Goal: Communication & Community: Answer question/provide support

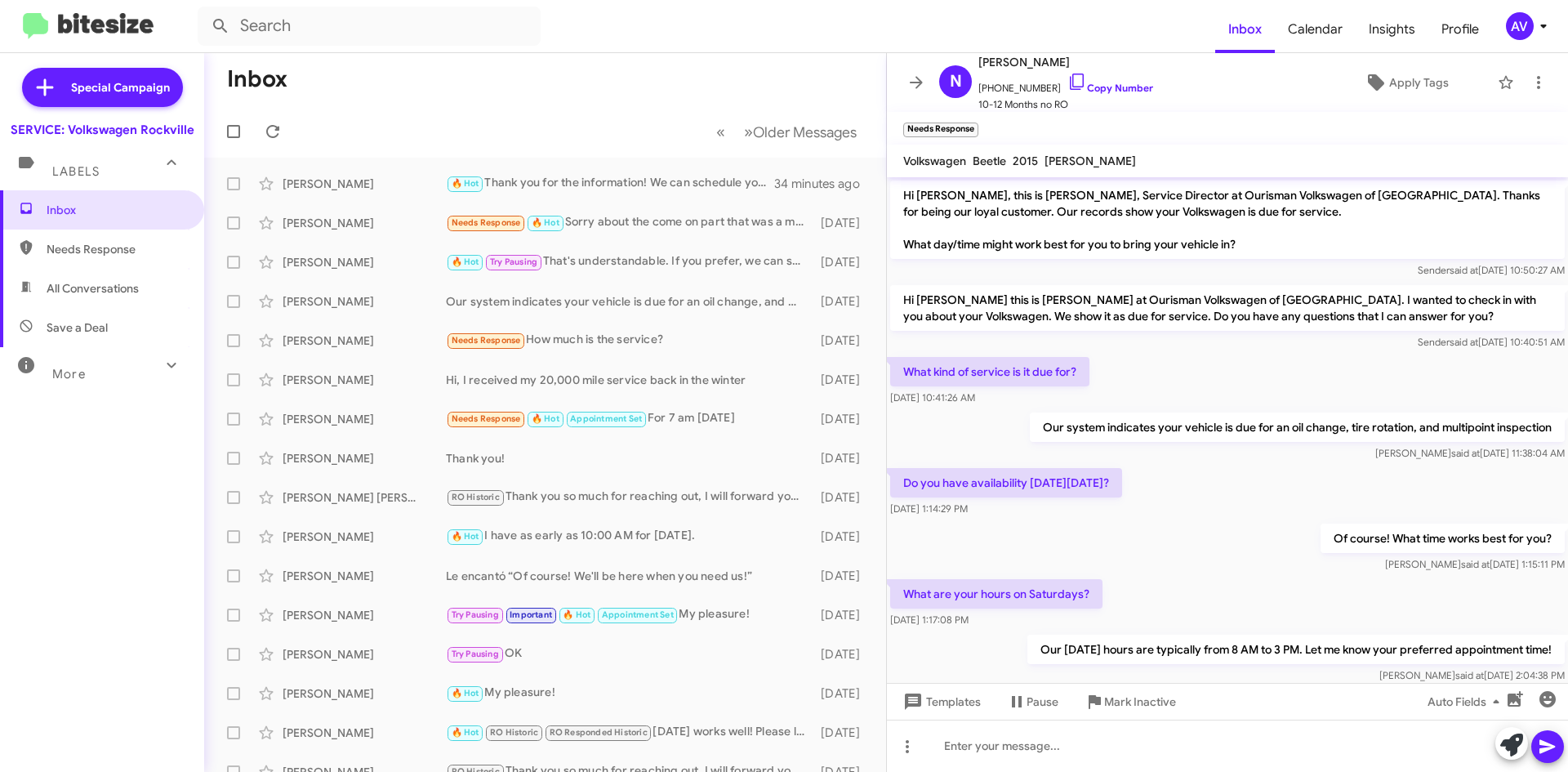
scroll to position [96, 0]
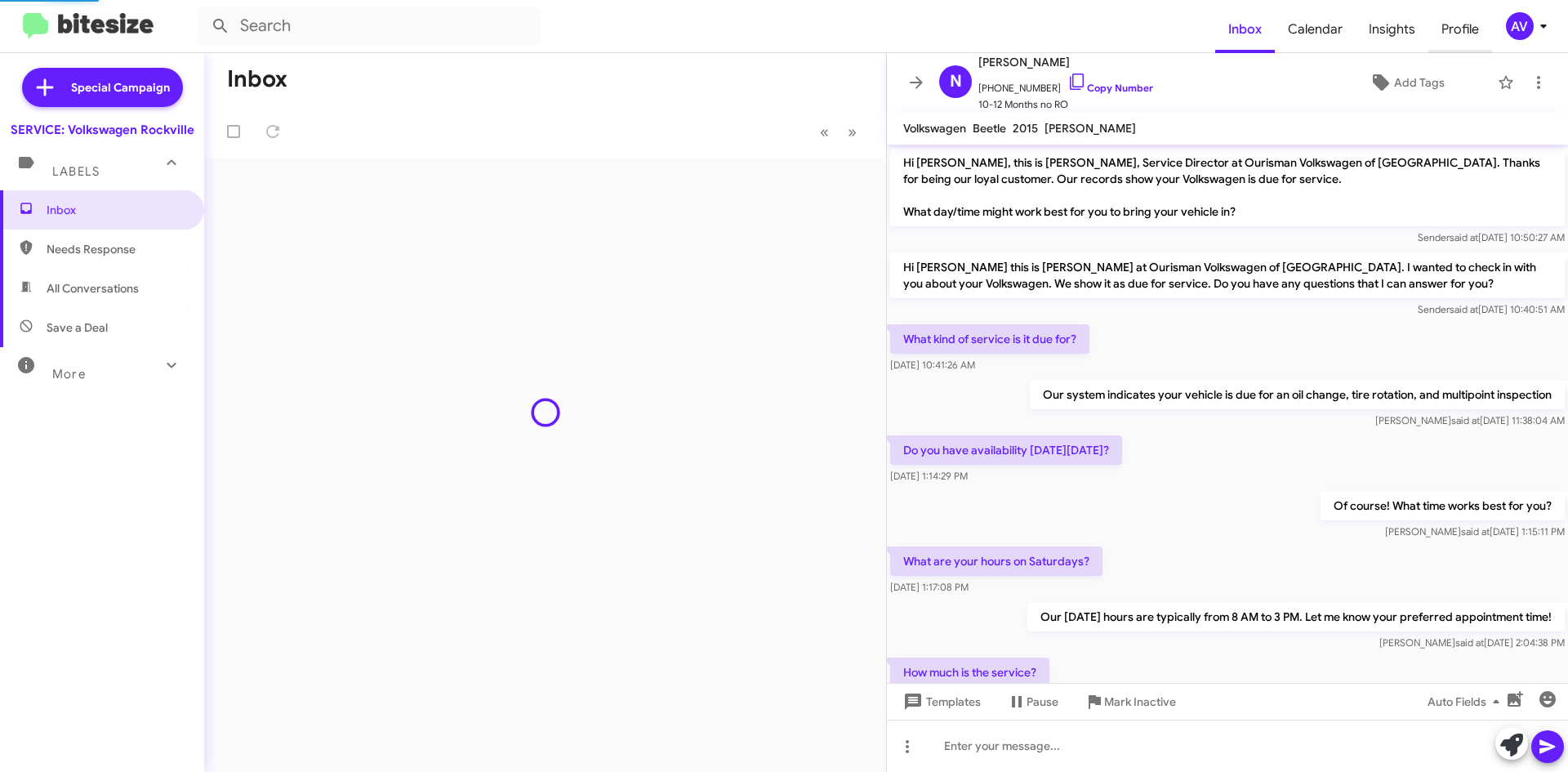
scroll to position [64, 0]
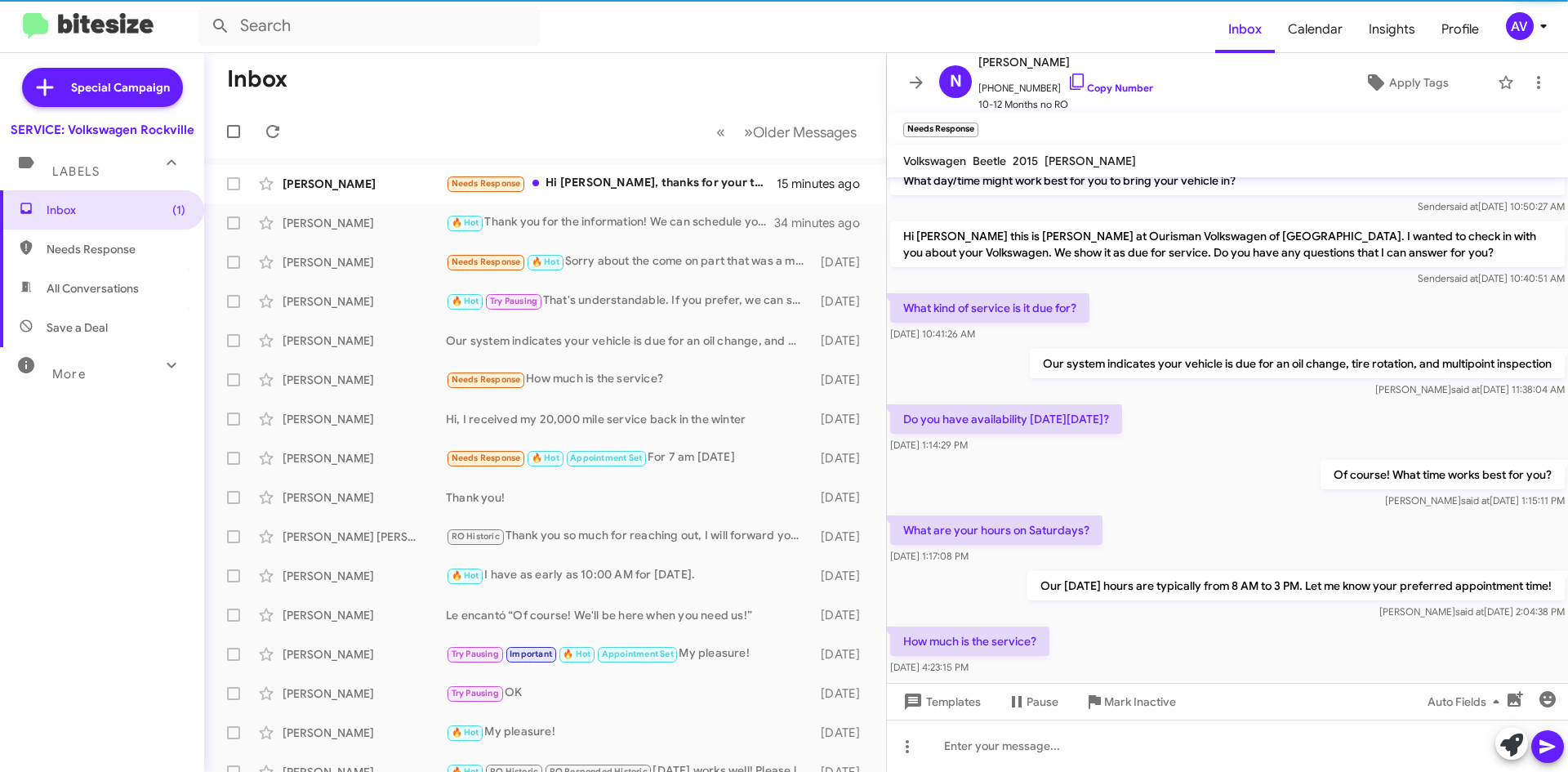
click at [1521, 20] on div "AV" at bounding box center [1520, 26] width 28 height 28
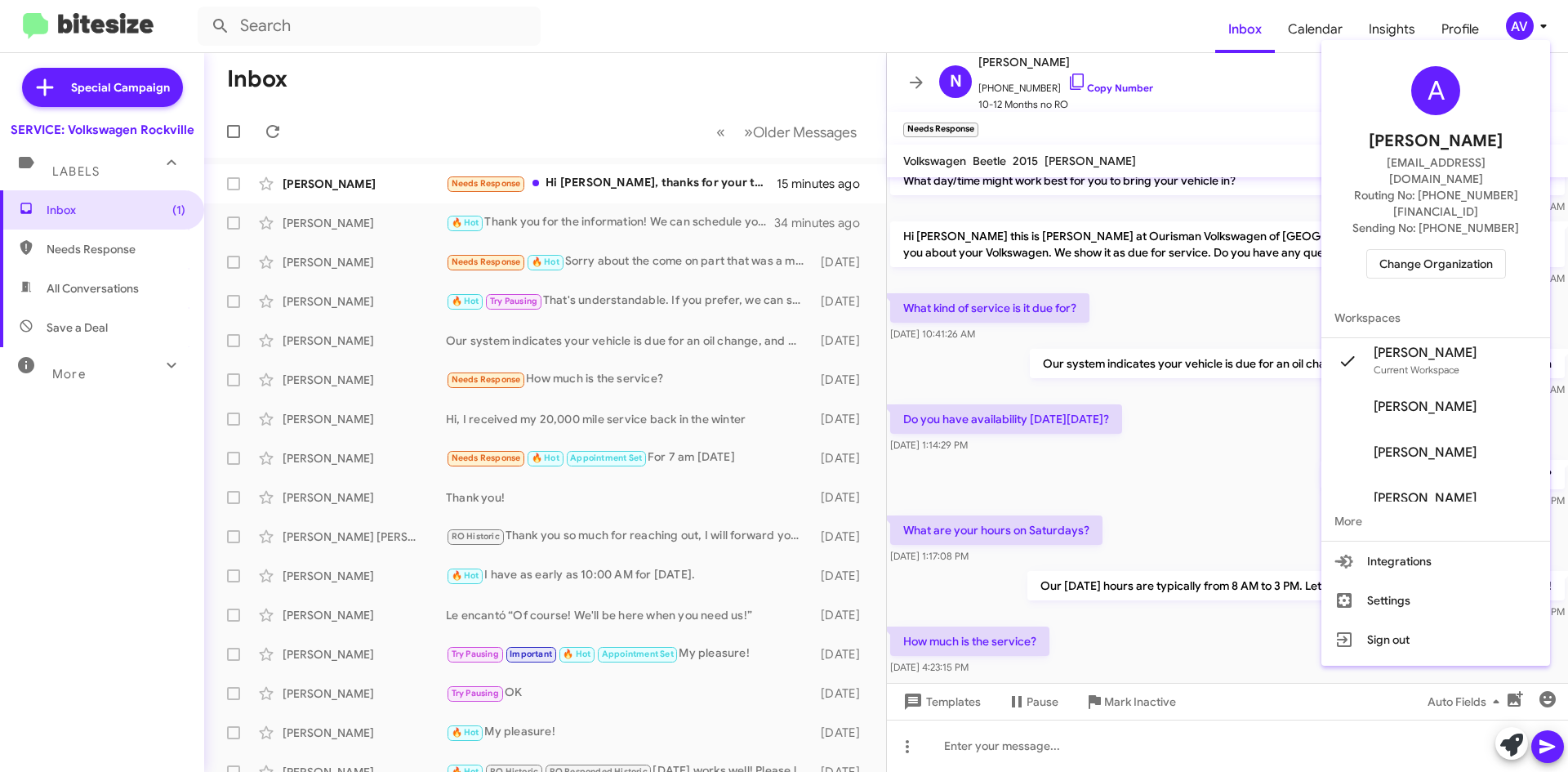
click at [634, 117] on div at bounding box center [784, 386] width 1568 height 772
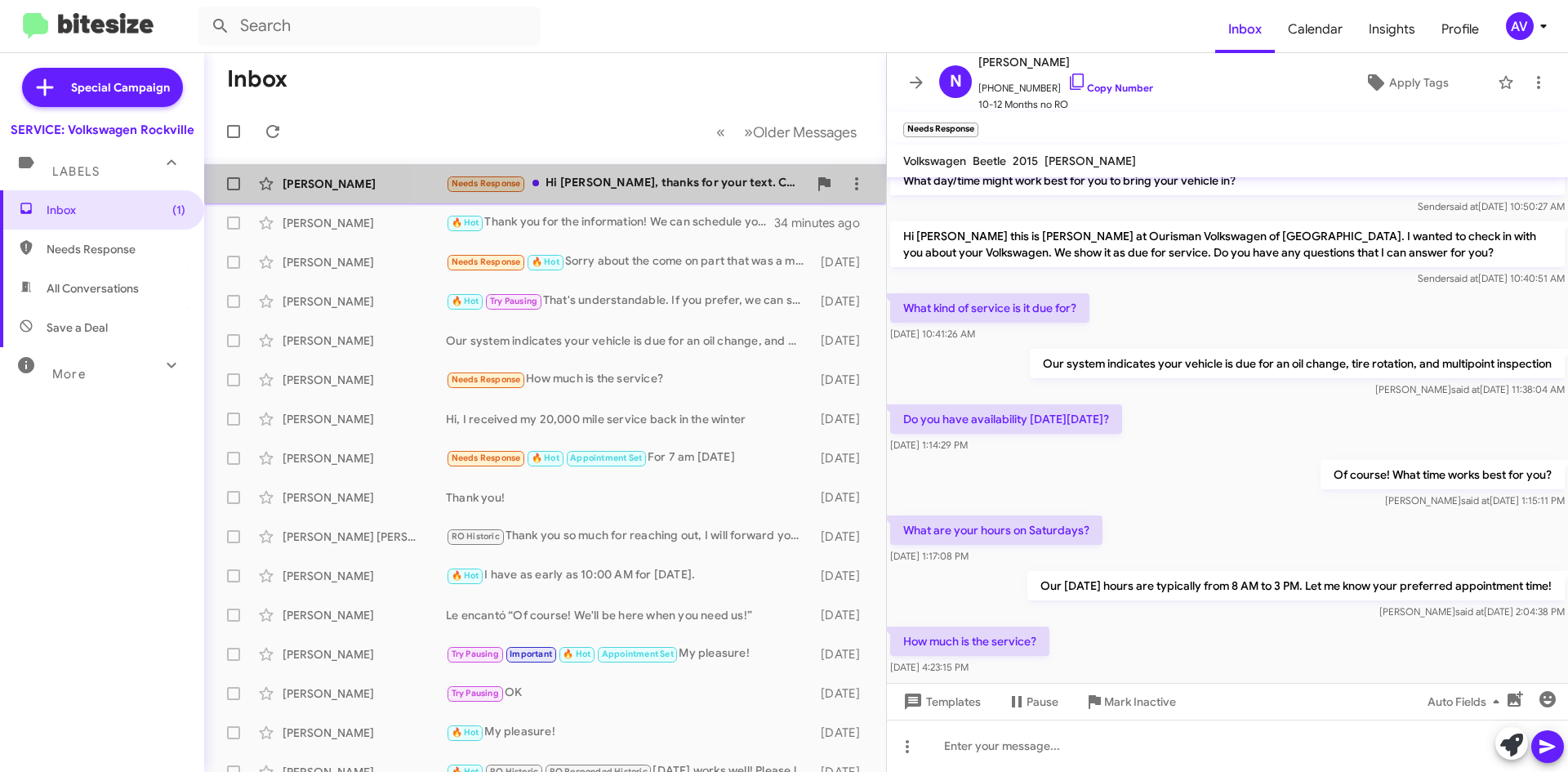
click at [630, 189] on div "Needs Response Hi [PERSON_NAME], thanks for your text. Could you kindly send me…" at bounding box center [627, 183] width 362 height 19
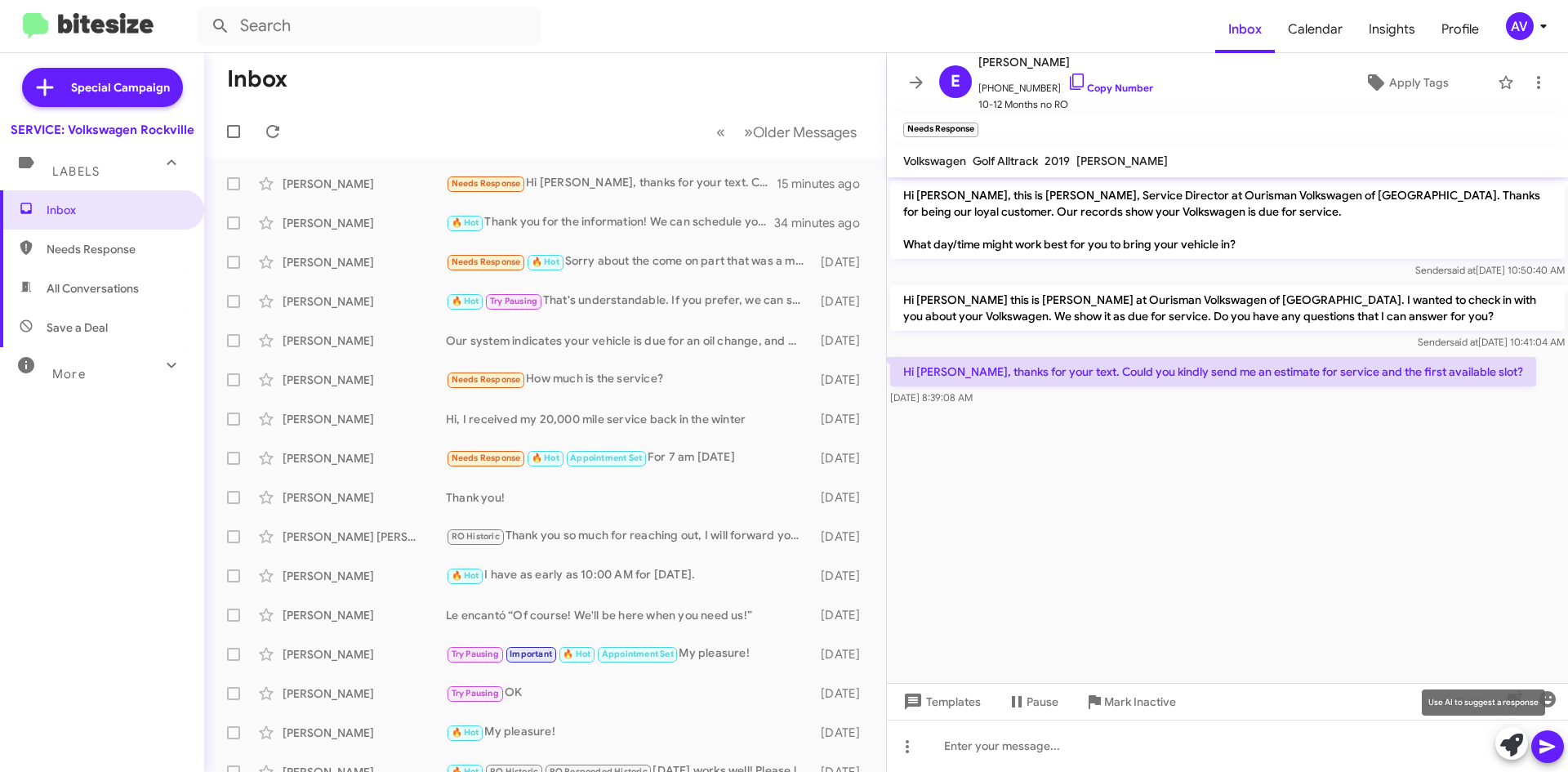
click at [1504, 751] on icon at bounding box center [1511, 744] width 23 height 23
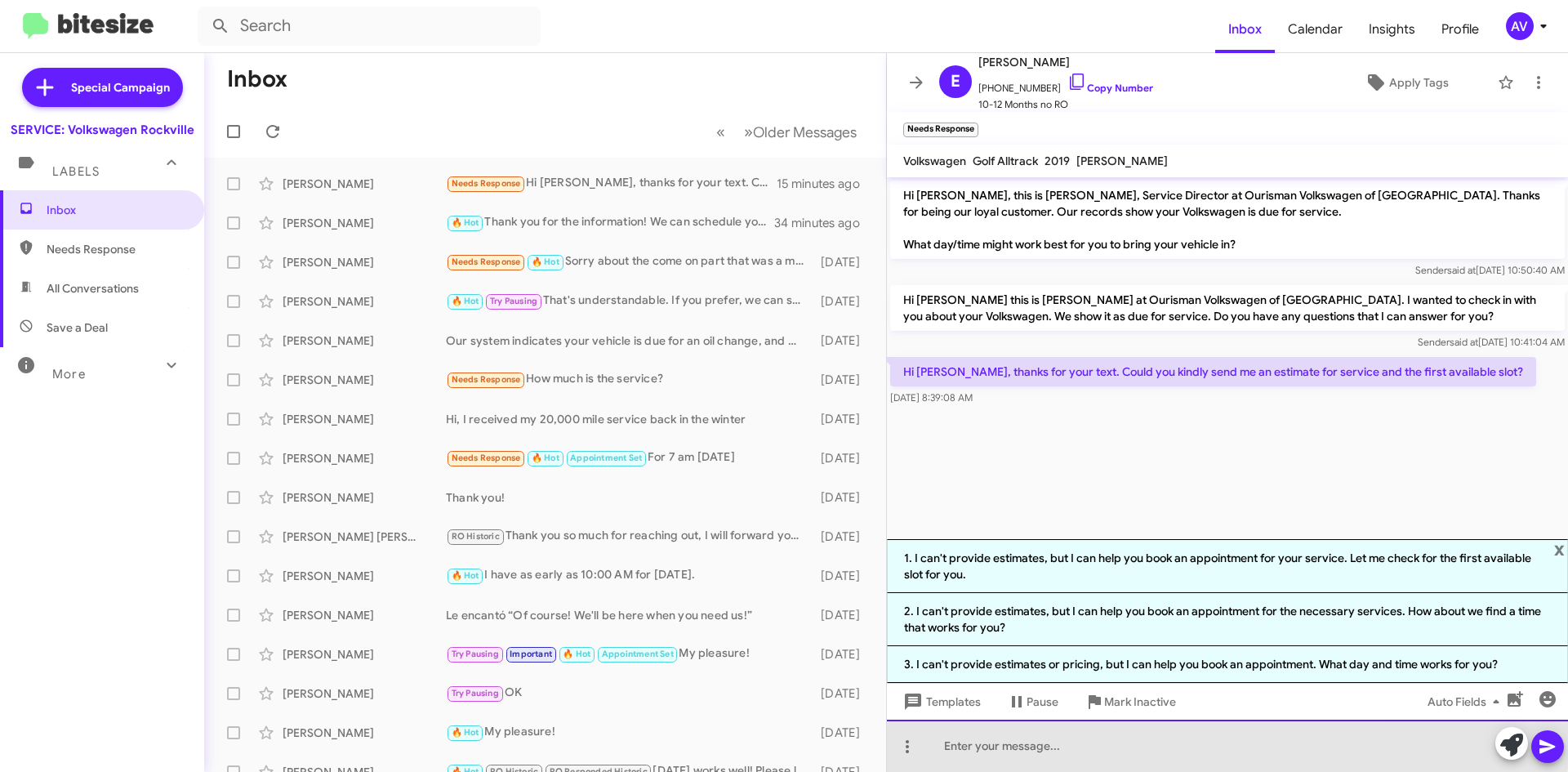
click at [1060, 739] on div at bounding box center [1227, 745] width 681 height 52
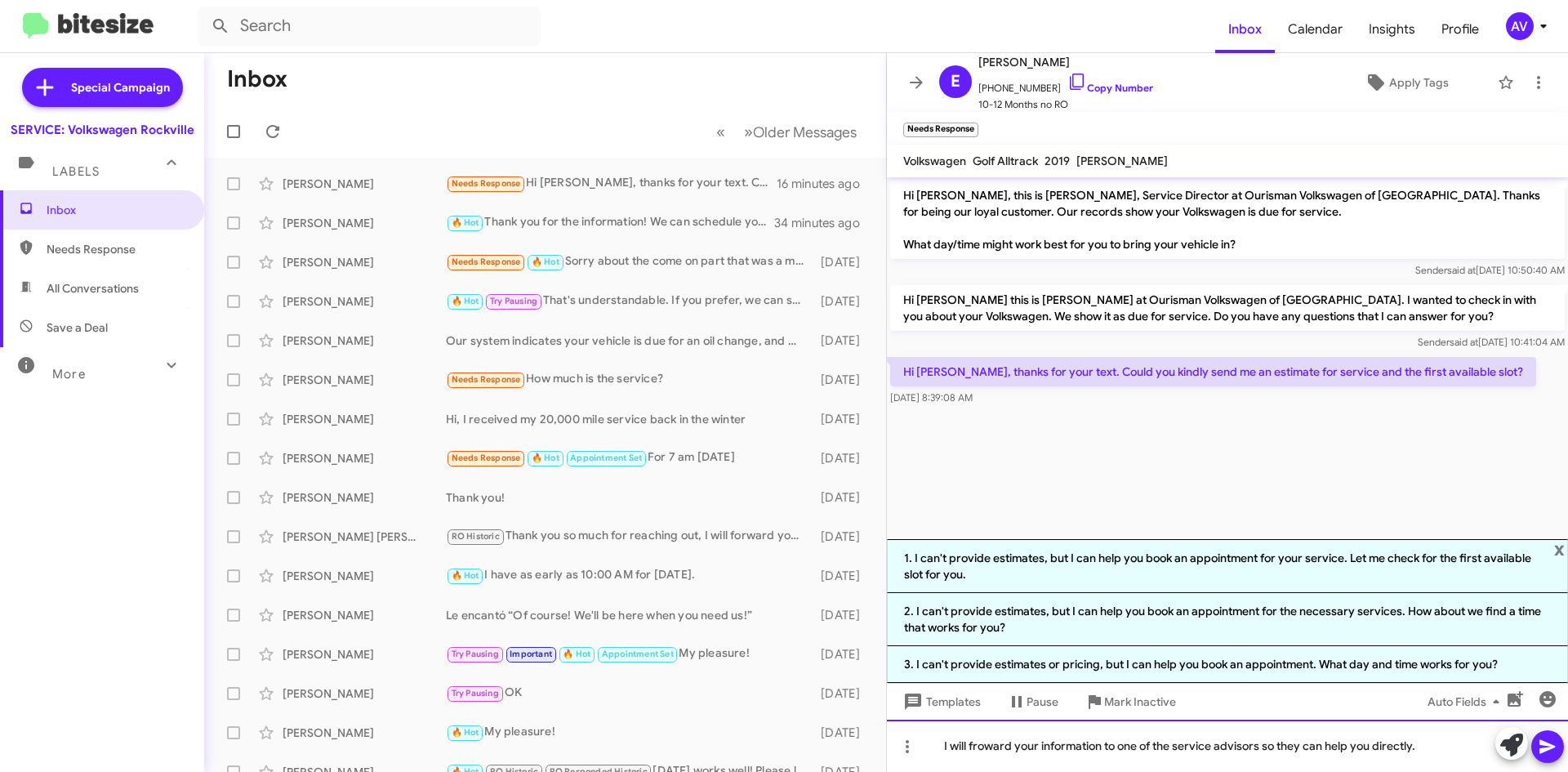
click at [995, 752] on div "I will froward your information to one of the service advisors so they can help…" at bounding box center [1227, 745] width 681 height 52
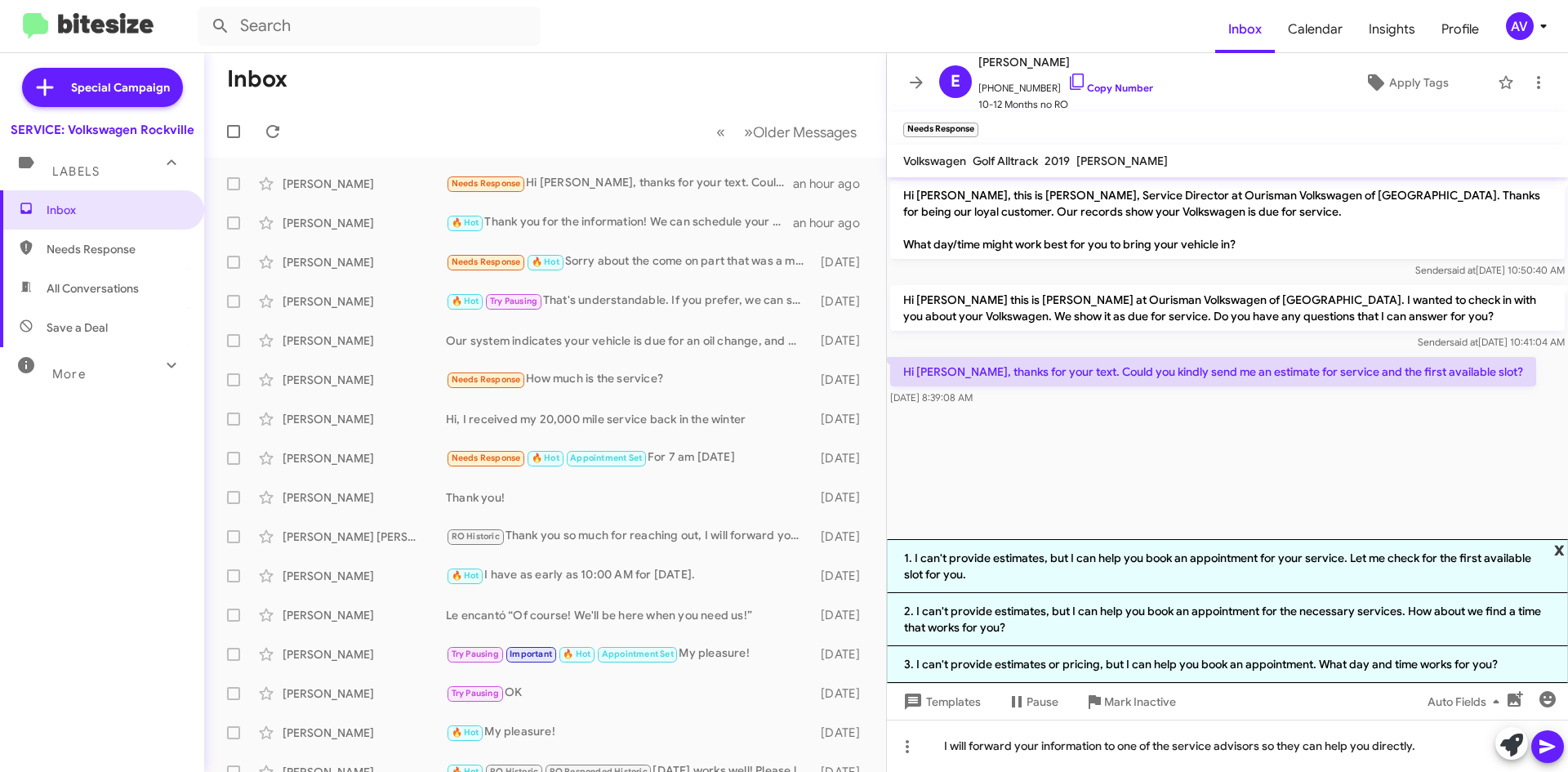
click at [1559, 544] on span "x" at bounding box center [1559, 549] width 11 height 20
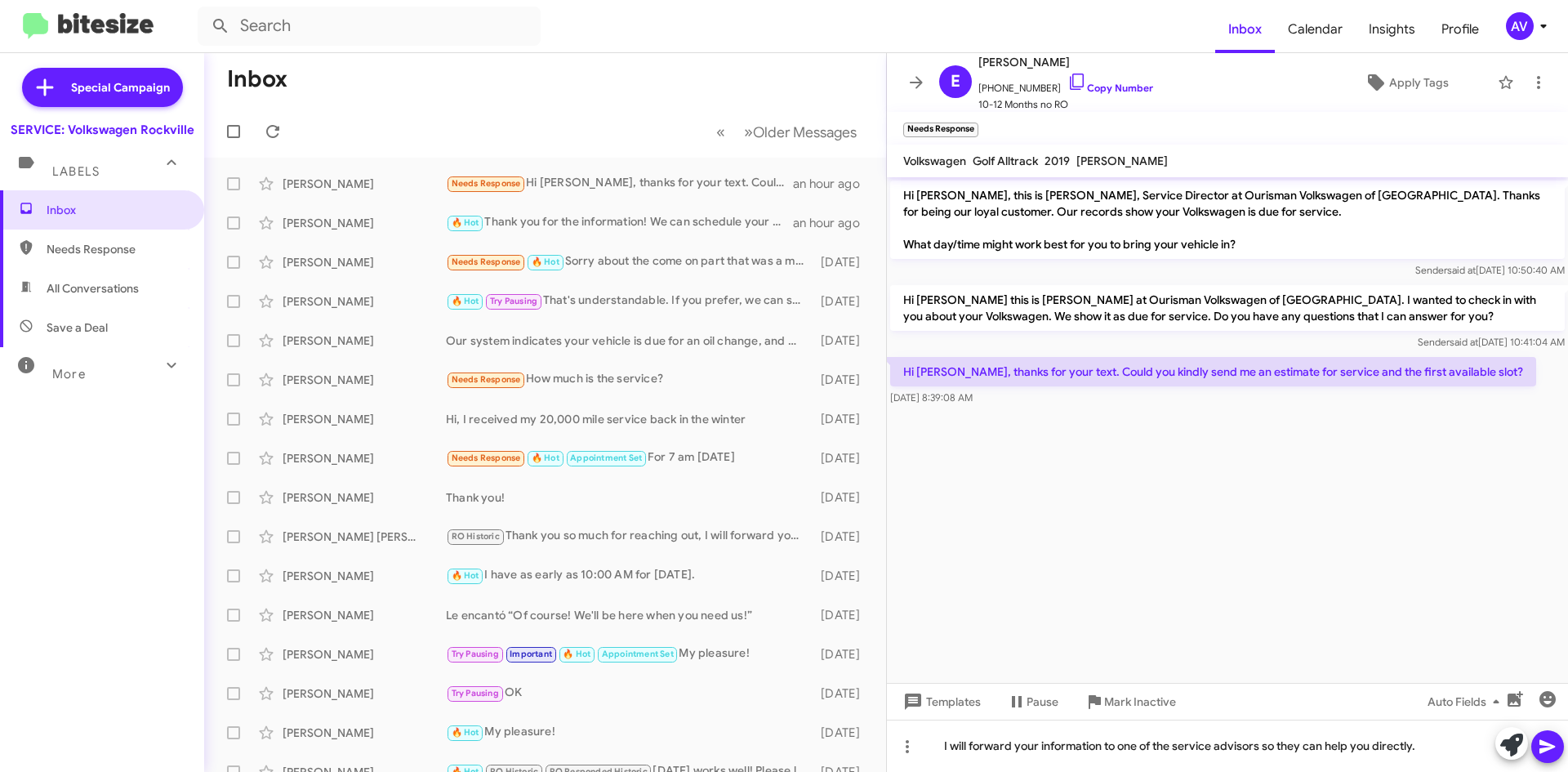
click at [1539, 736] on span at bounding box center [1548, 746] width 20 height 33
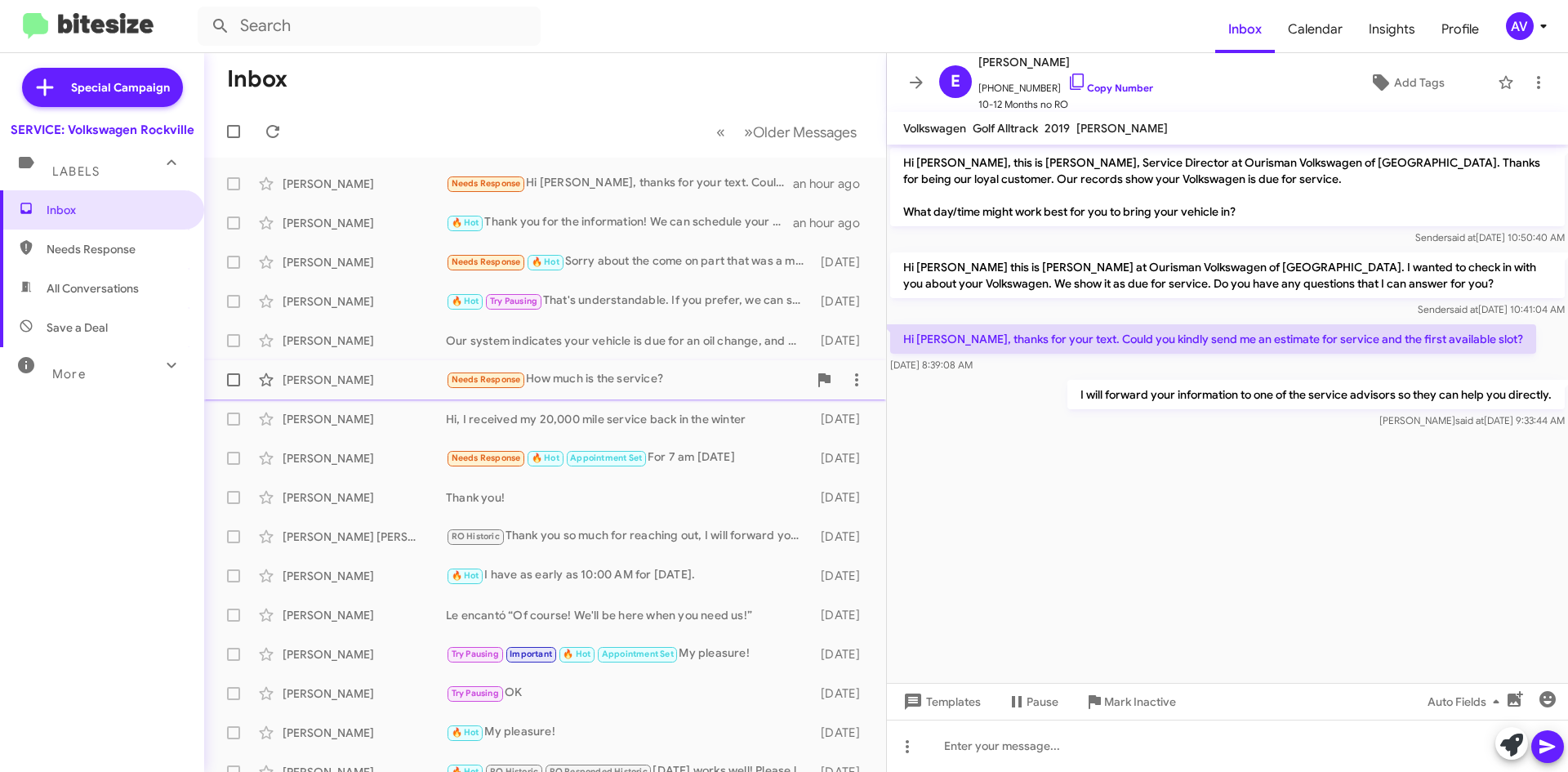
click at [666, 385] on div "Needs Response How much is the service?" at bounding box center [627, 379] width 362 height 19
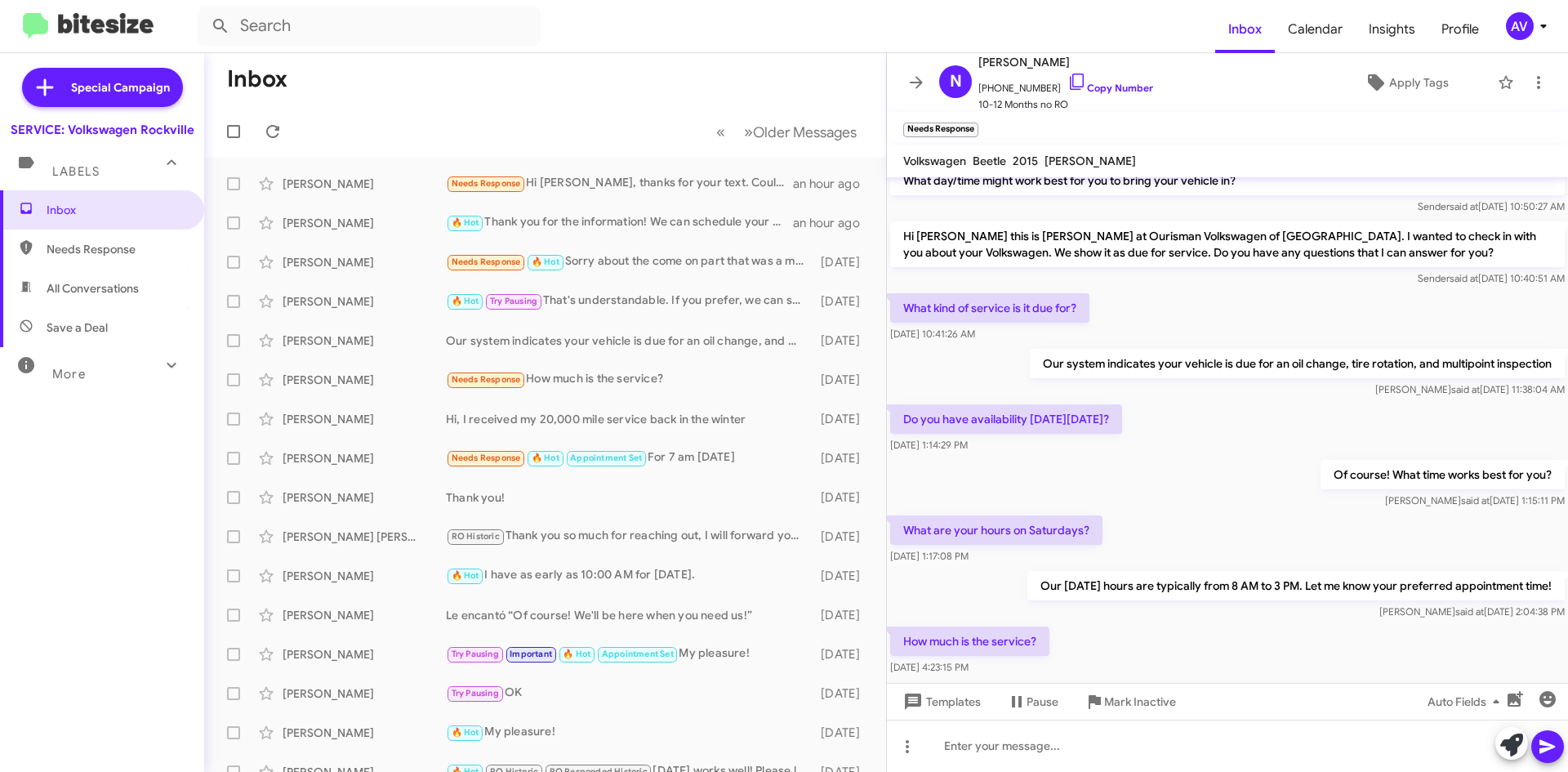
scroll to position [96, 0]
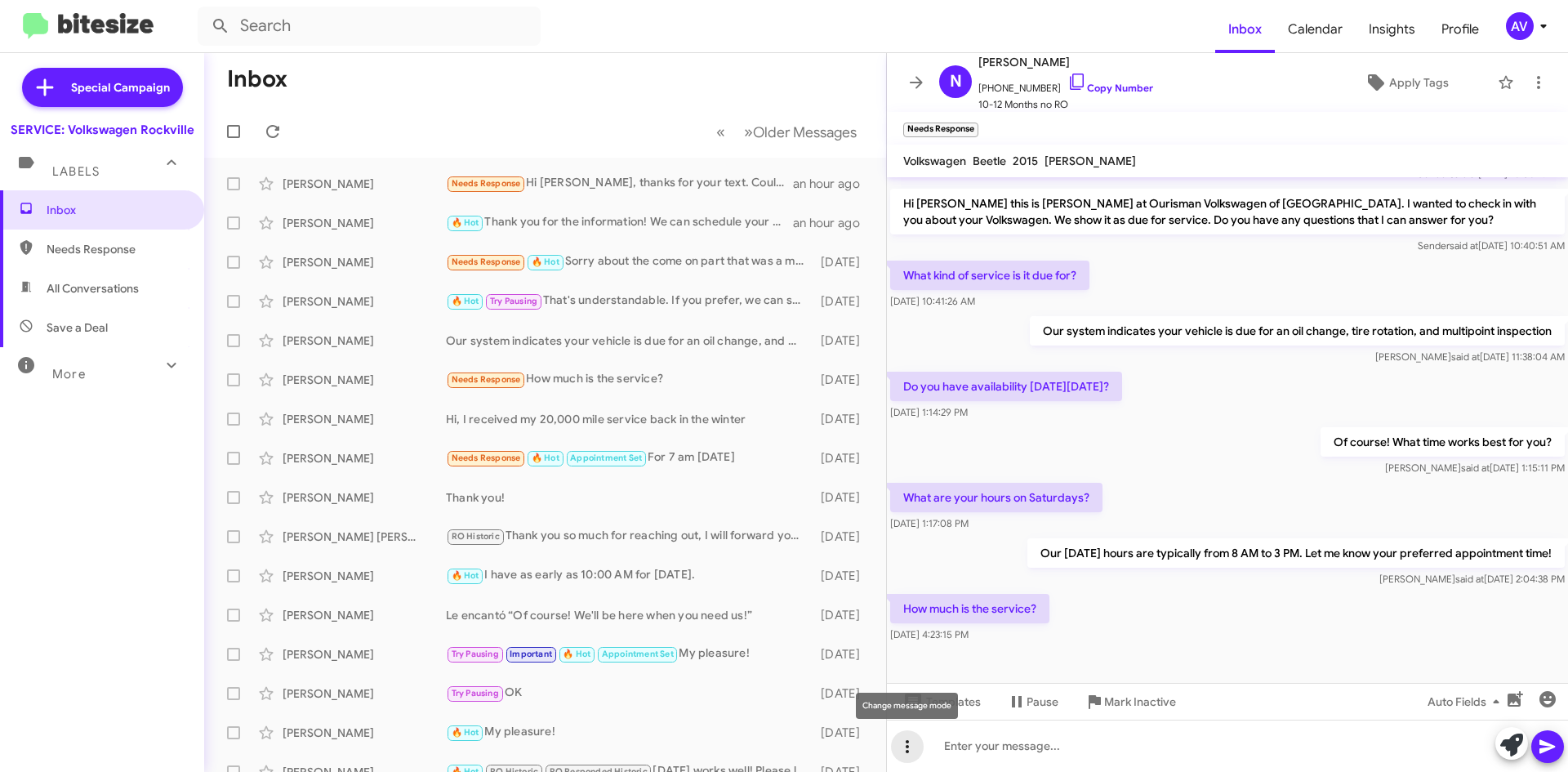
click at [908, 754] on icon at bounding box center [908, 747] width 20 height 20
click at [937, 705] on button "note" at bounding box center [941, 703] width 101 height 39
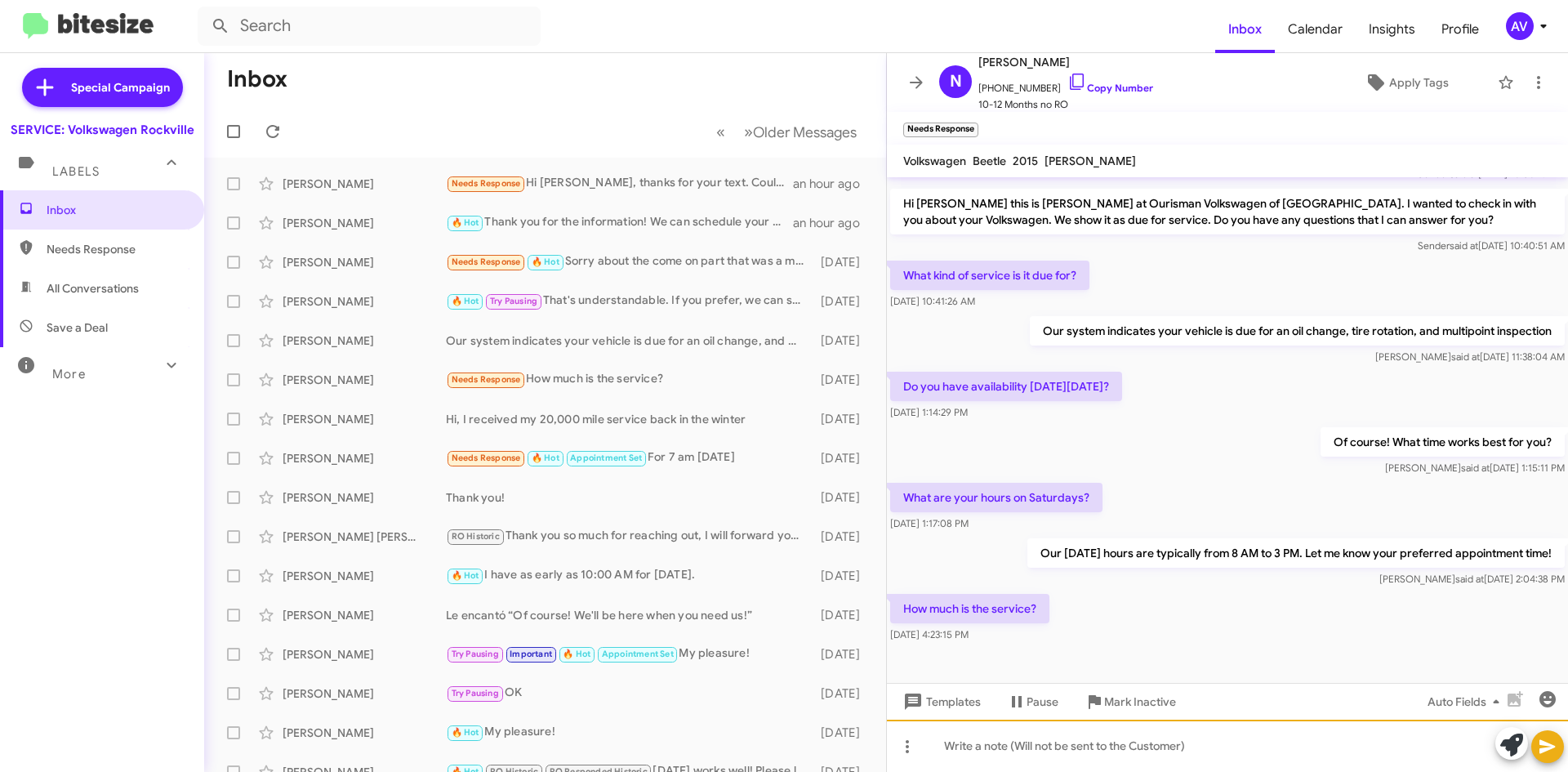
click at [987, 753] on div at bounding box center [1227, 745] width 681 height 52
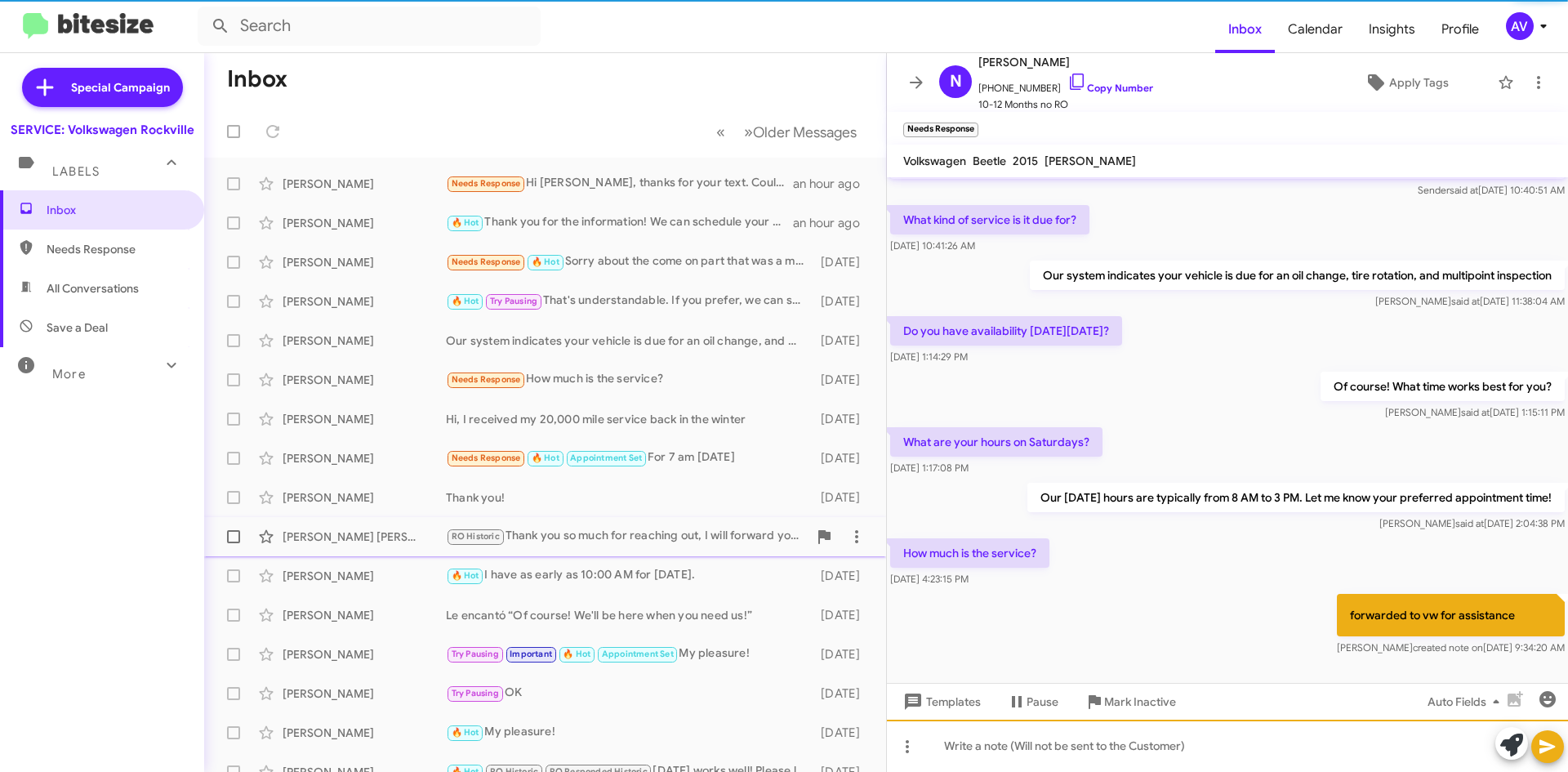
scroll to position [169, 0]
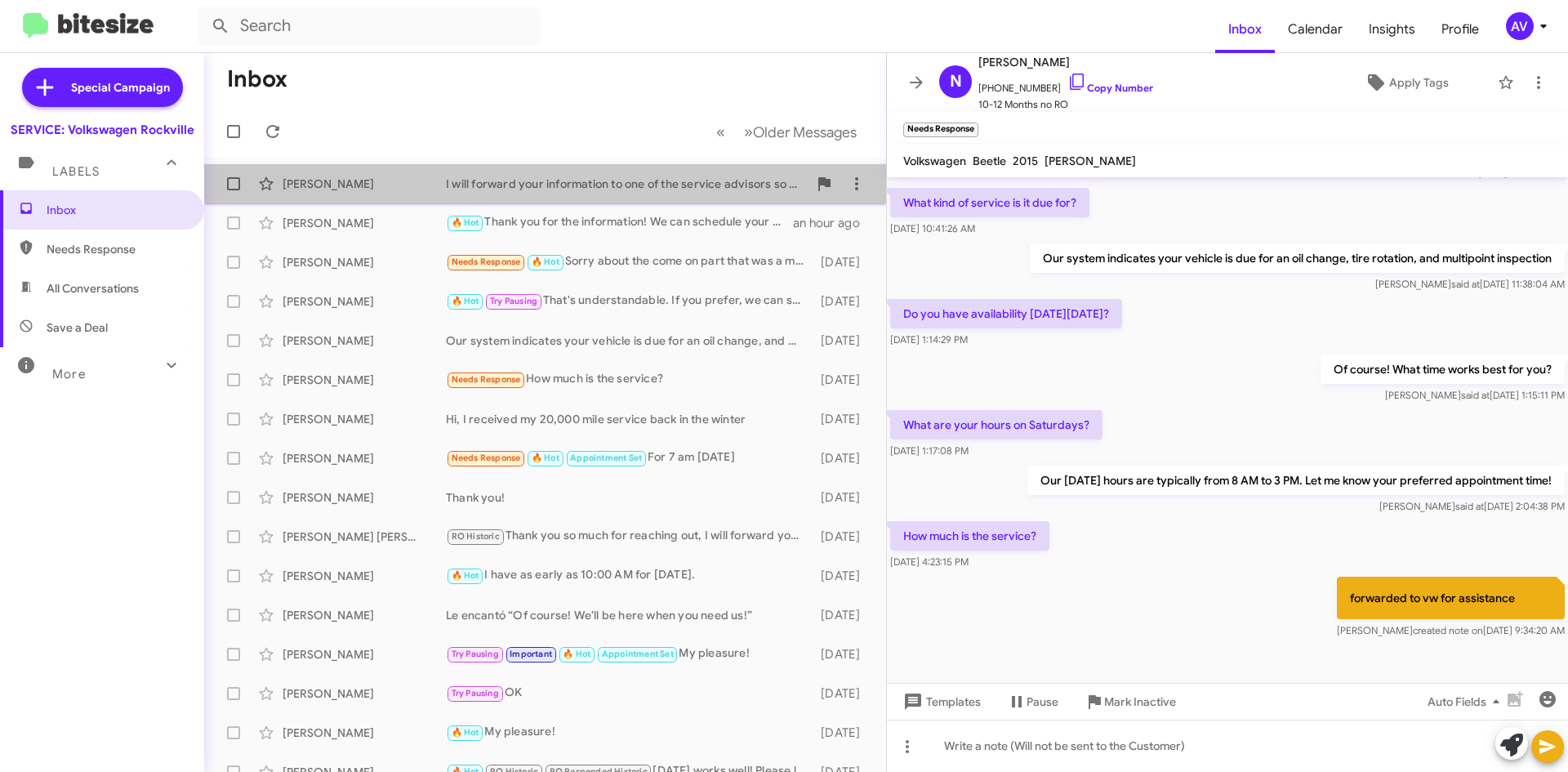
click at [626, 177] on div "I will forward your information to one of the service advisors so they can help…" at bounding box center [627, 184] width 362 height 16
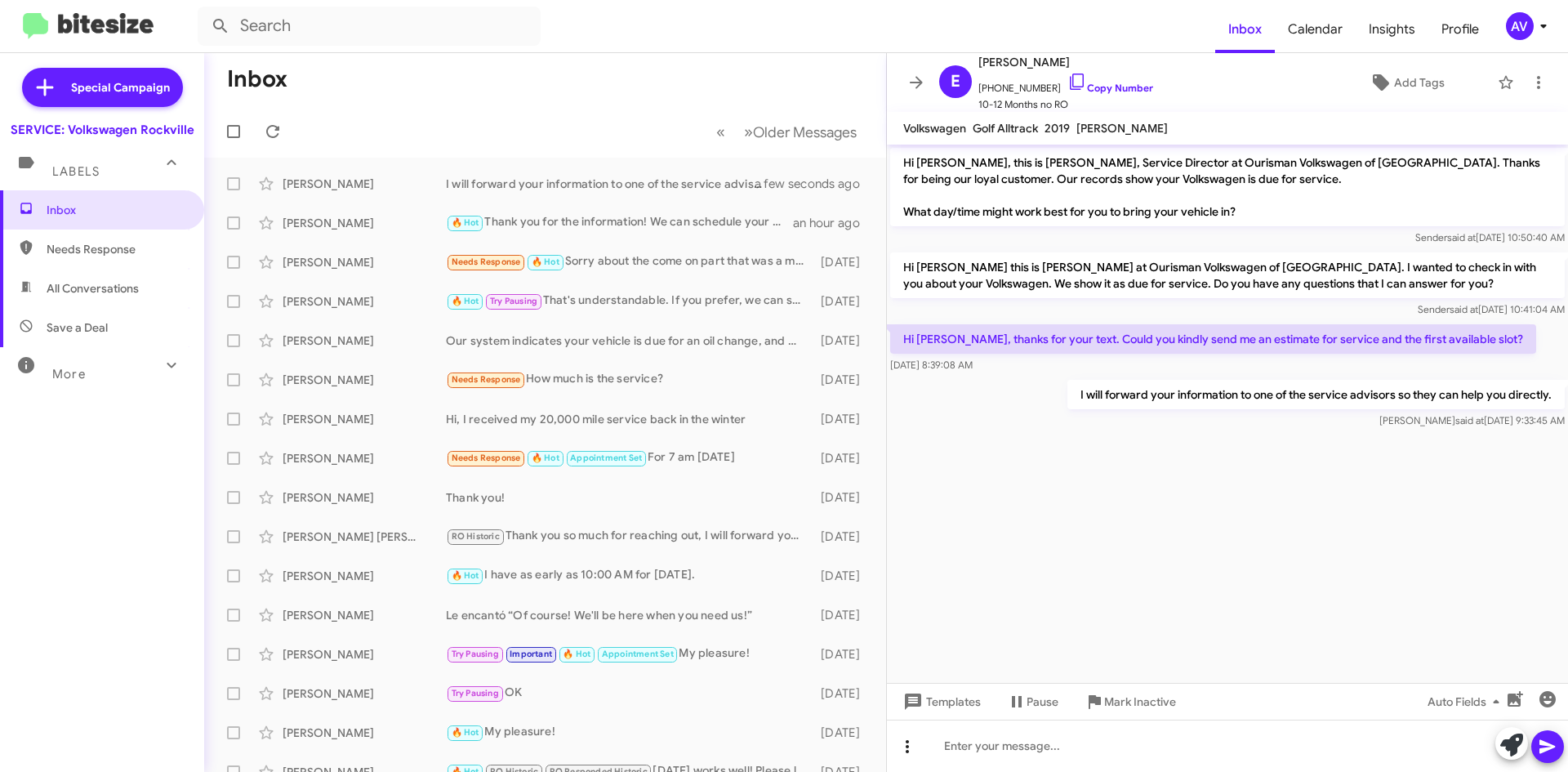
click at [913, 742] on icon at bounding box center [908, 747] width 20 height 20
click at [924, 713] on button "note" at bounding box center [941, 703] width 101 height 39
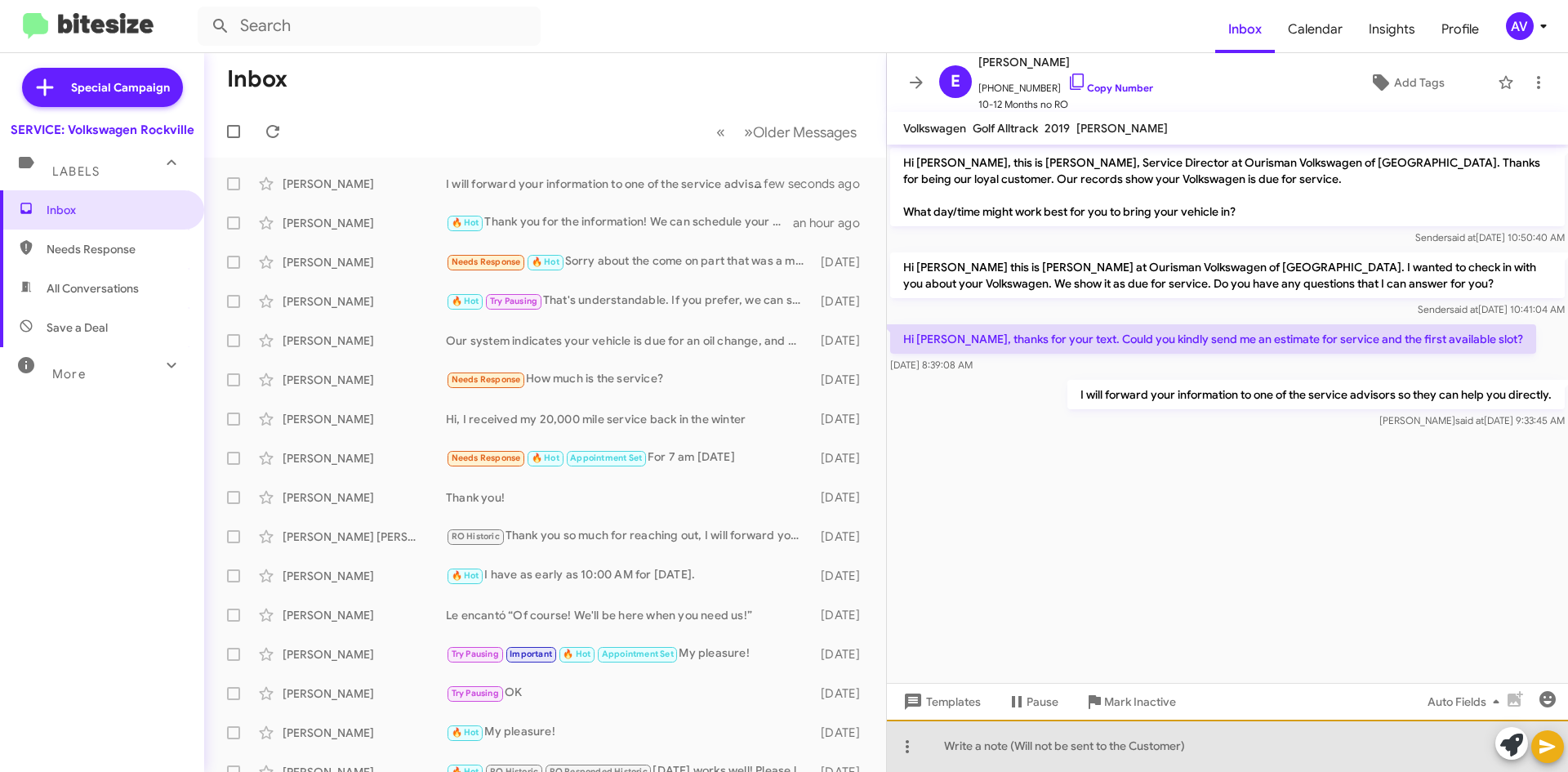
click at [967, 744] on div at bounding box center [1227, 745] width 681 height 52
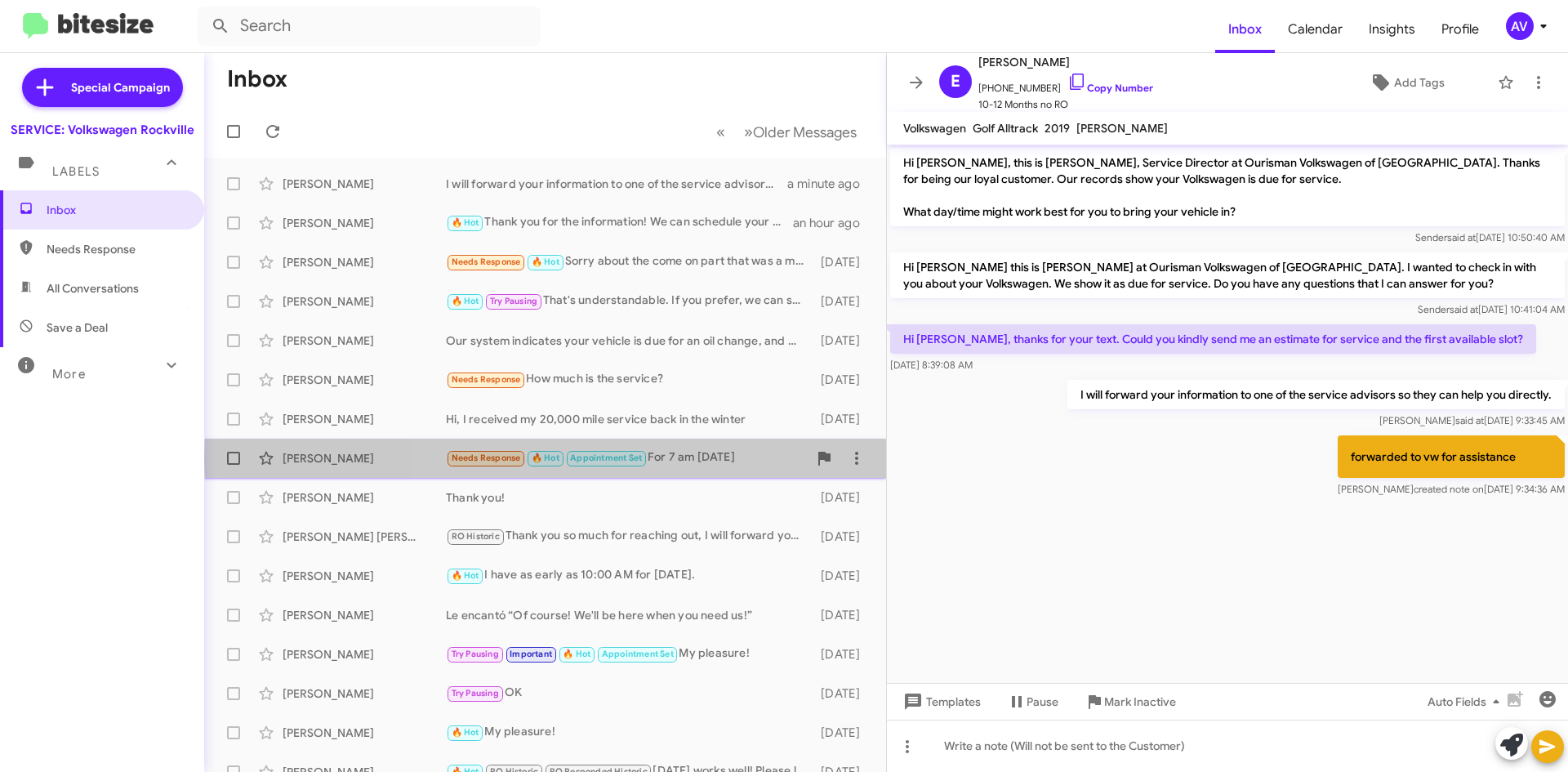
click at [711, 459] on div "Needs Response 🔥 Hot Appointment Set For 7 am [DATE]" at bounding box center [627, 457] width 362 height 19
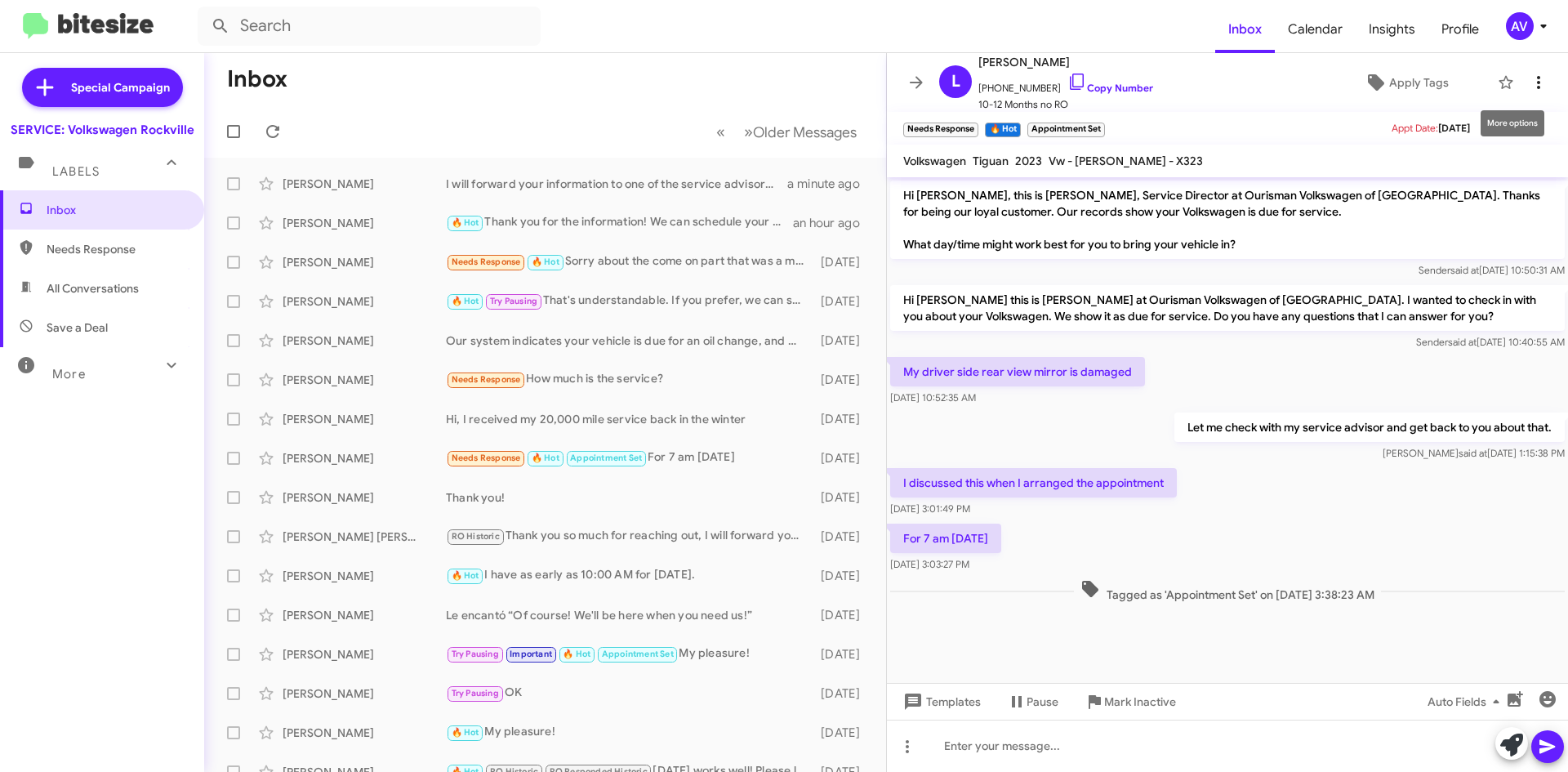
click at [1531, 82] on icon at bounding box center [1539, 83] width 20 height 20
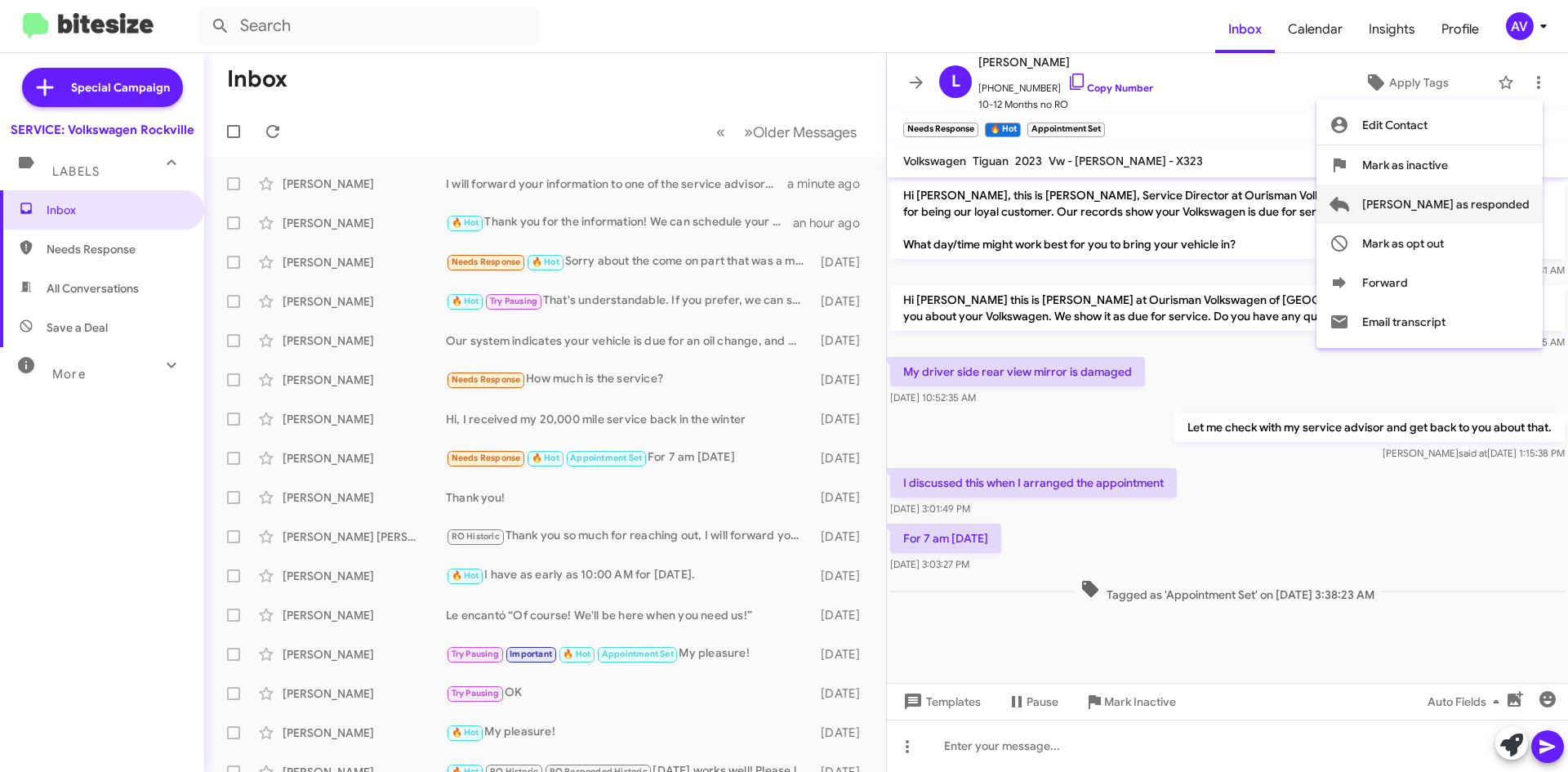
click at [1482, 202] on span "[PERSON_NAME] as responded" at bounding box center [1445, 204] width 167 height 39
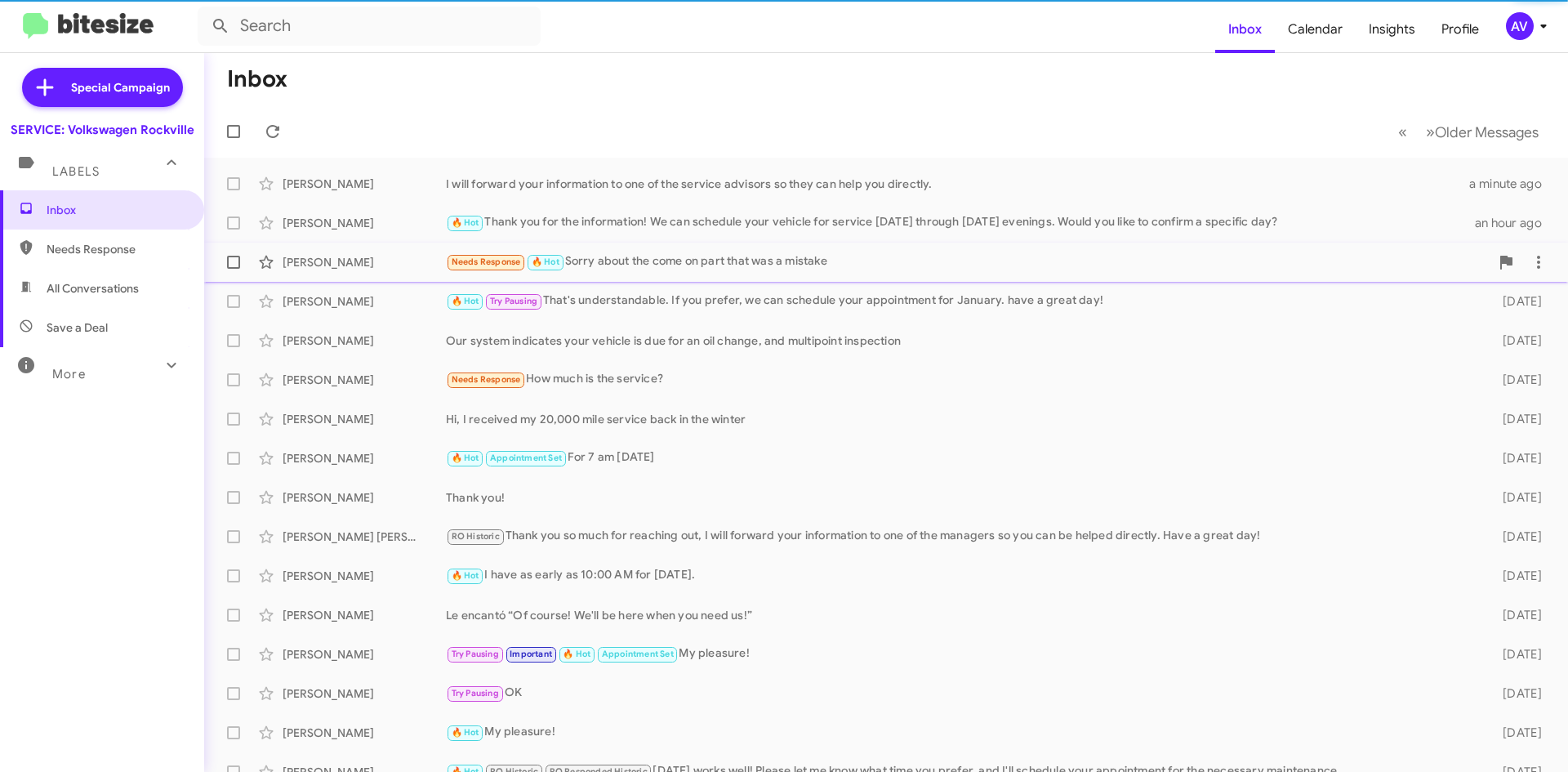
click at [682, 270] on div "Needs Response 🔥 Hot Sorry about the come on part that was a mistake" at bounding box center [968, 261] width 1044 height 19
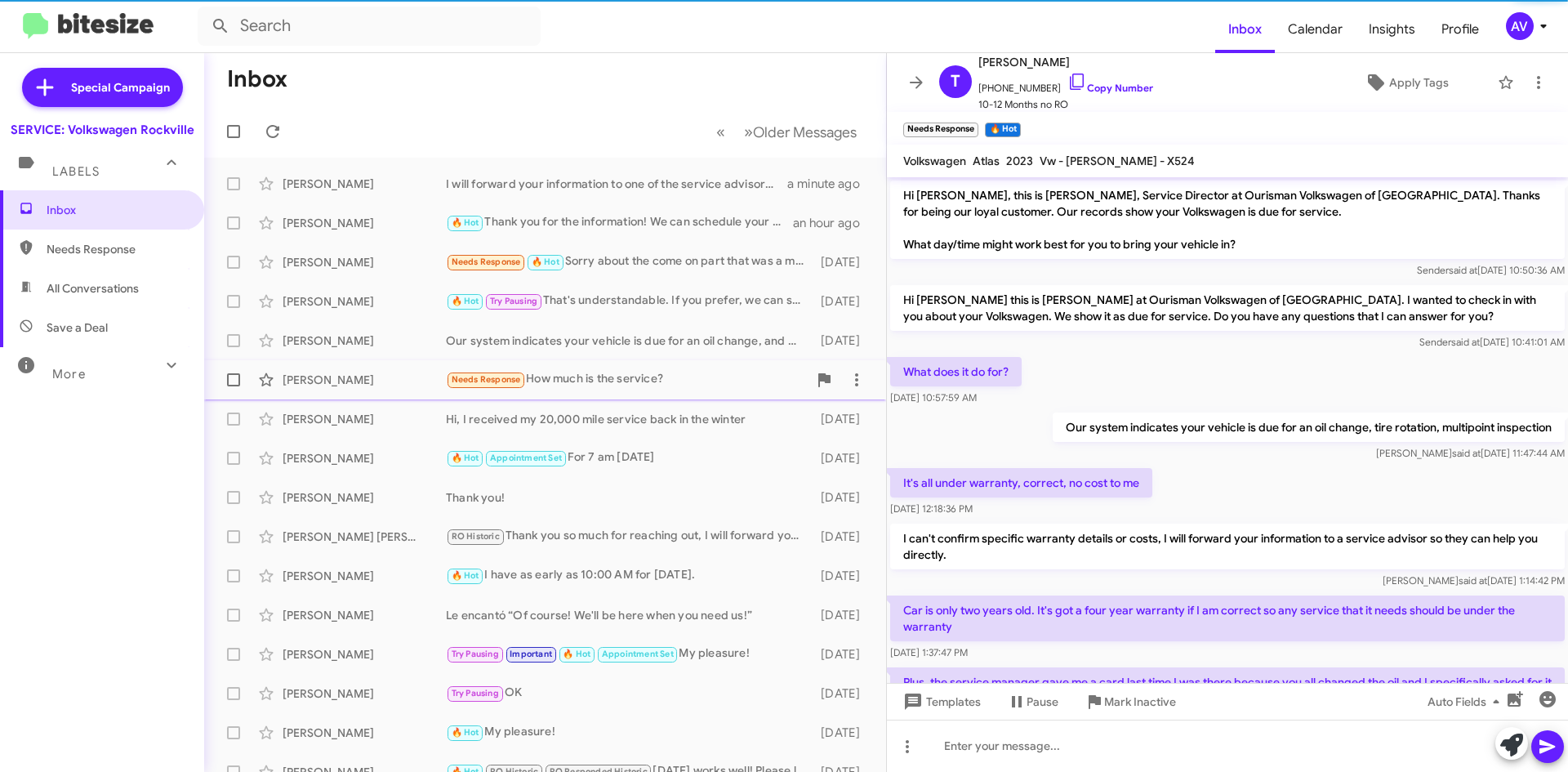
scroll to position [337, 0]
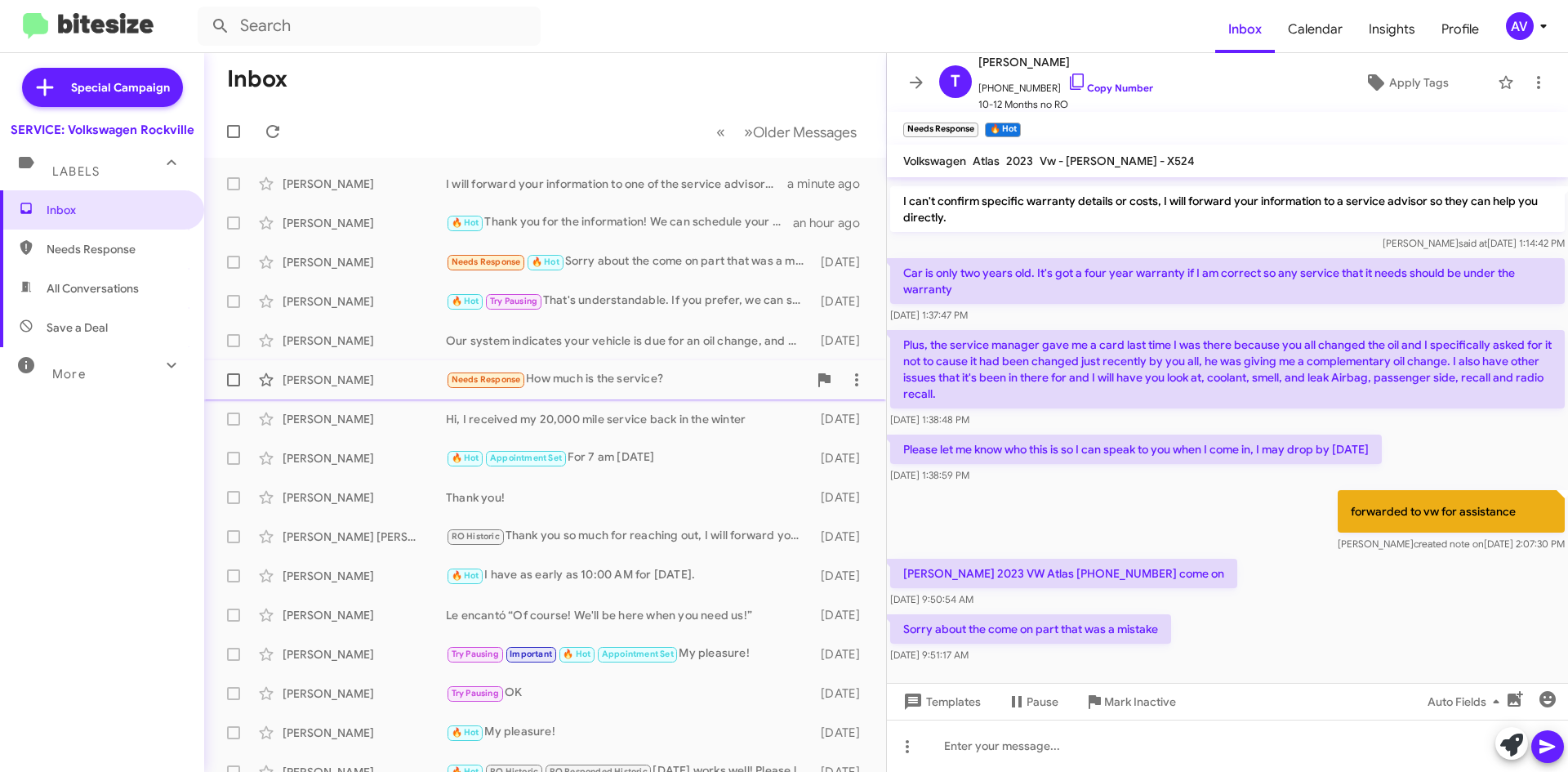
click at [578, 390] on div "Nancy Abrahms Needs Response How much is the service? 4 days ago" at bounding box center [545, 379] width 656 height 33
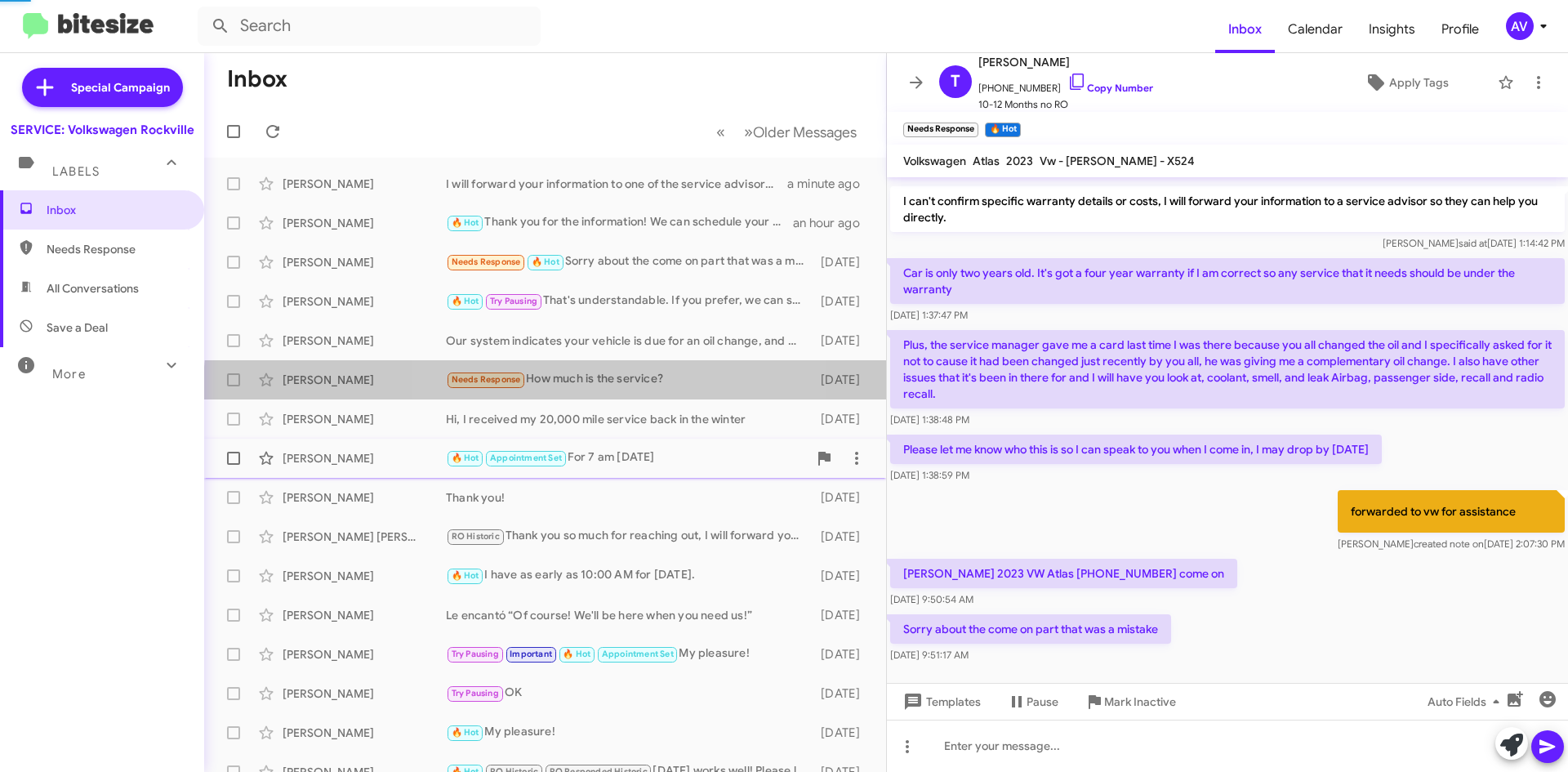
scroll to position [169, 0]
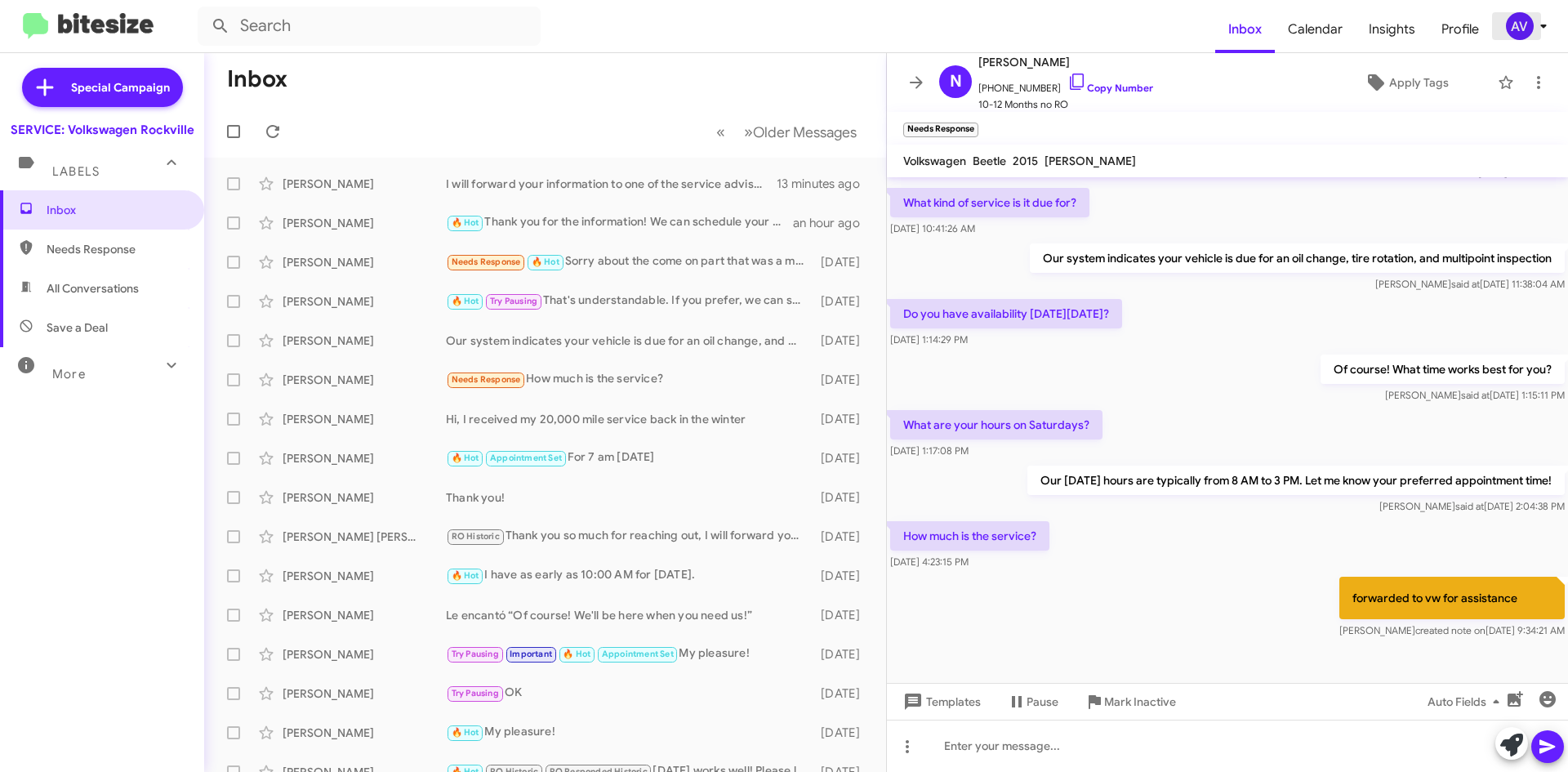
click at [1507, 21] on div "AV" at bounding box center [1520, 26] width 28 height 28
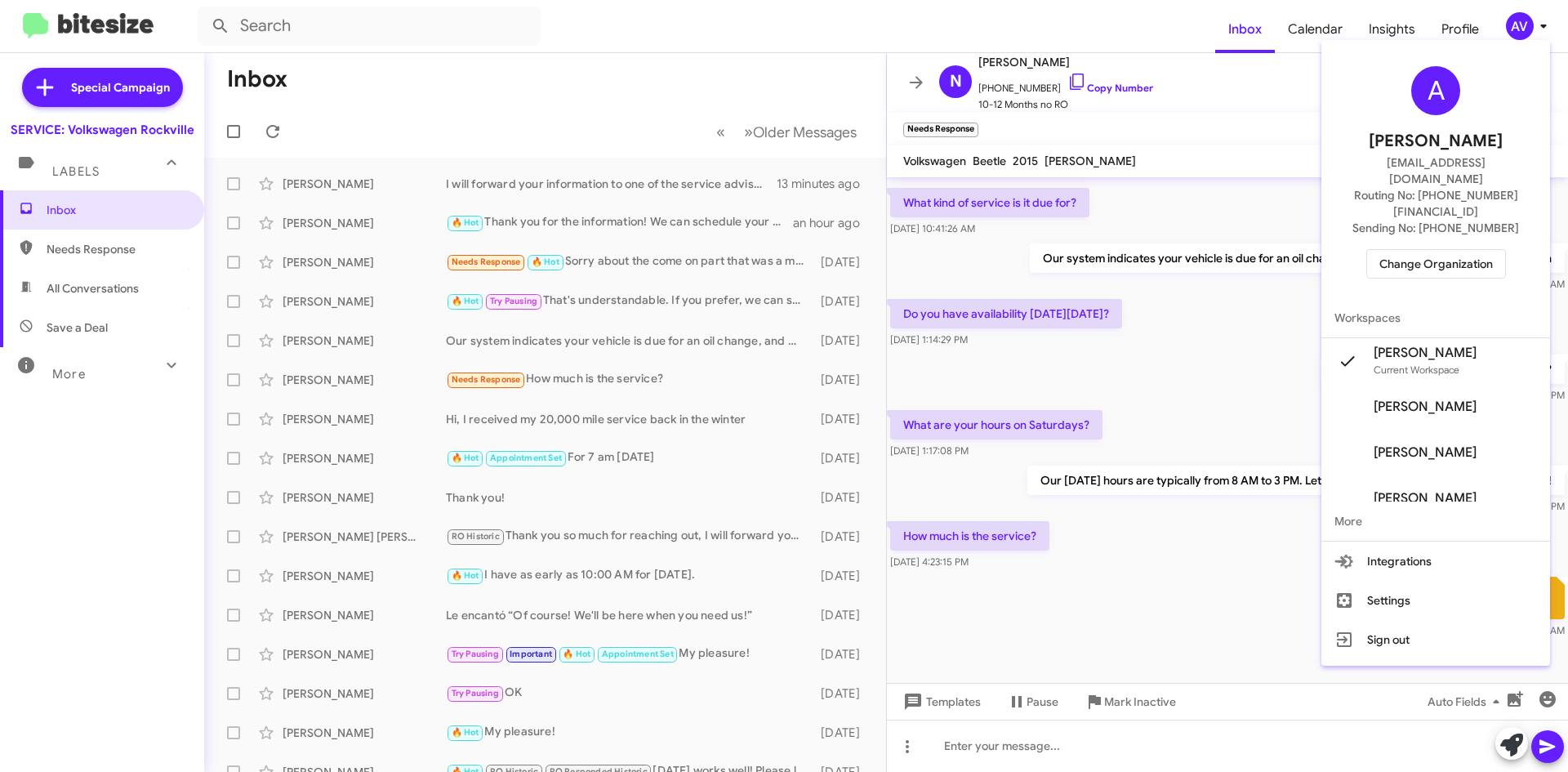
click at [1456, 250] on span "Change Organization" at bounding box center [1436, 264] width 114 height 28
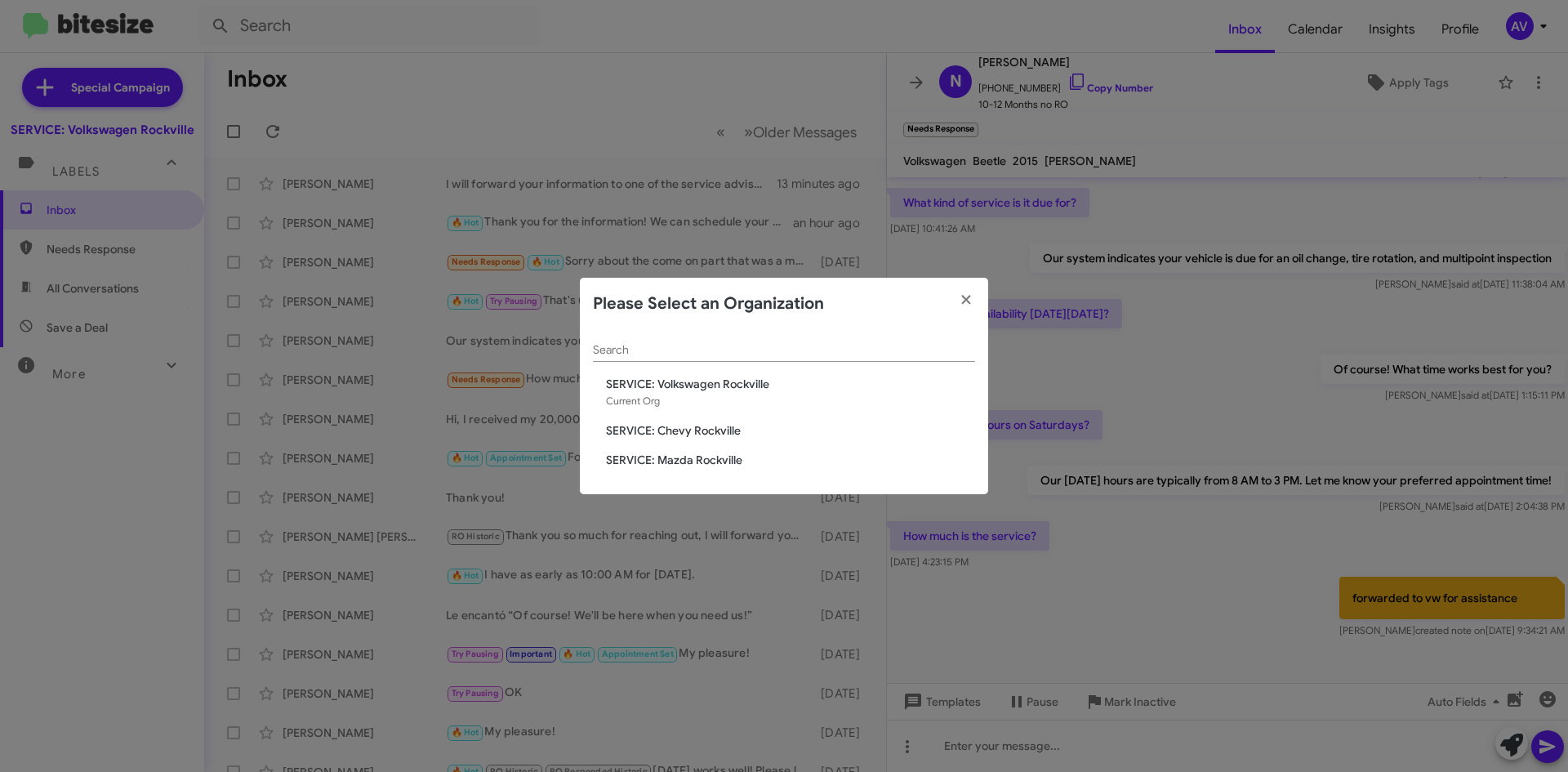
click at [735, 435] on span "SERVICE: Chevy Rockville" at bounding box center [790, 430] width 369 height 16
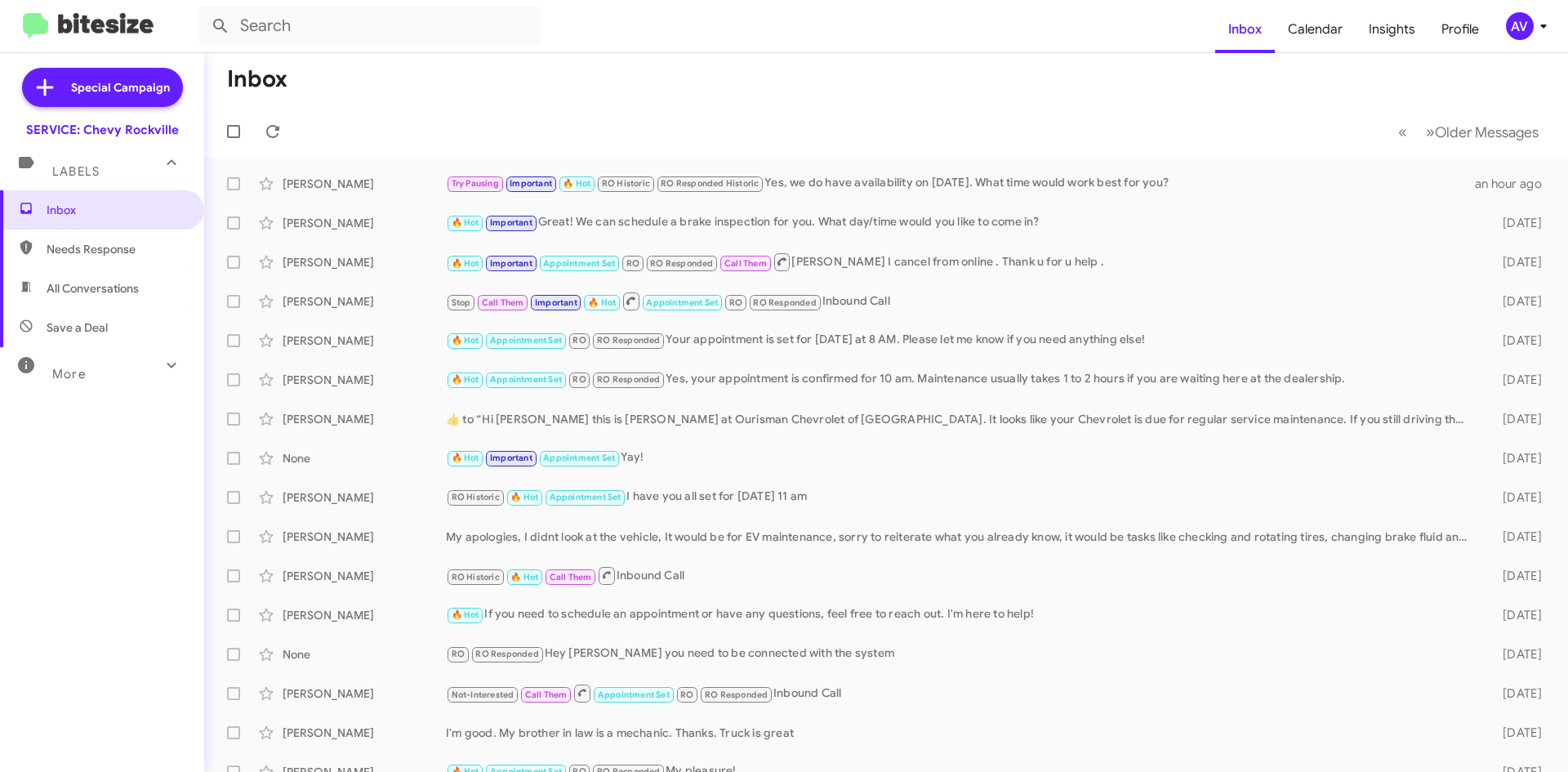
click at [125, 260] on span "Needs Response" at bounding box center [102, 248] width 204 height 39
type input "in:needs-response"
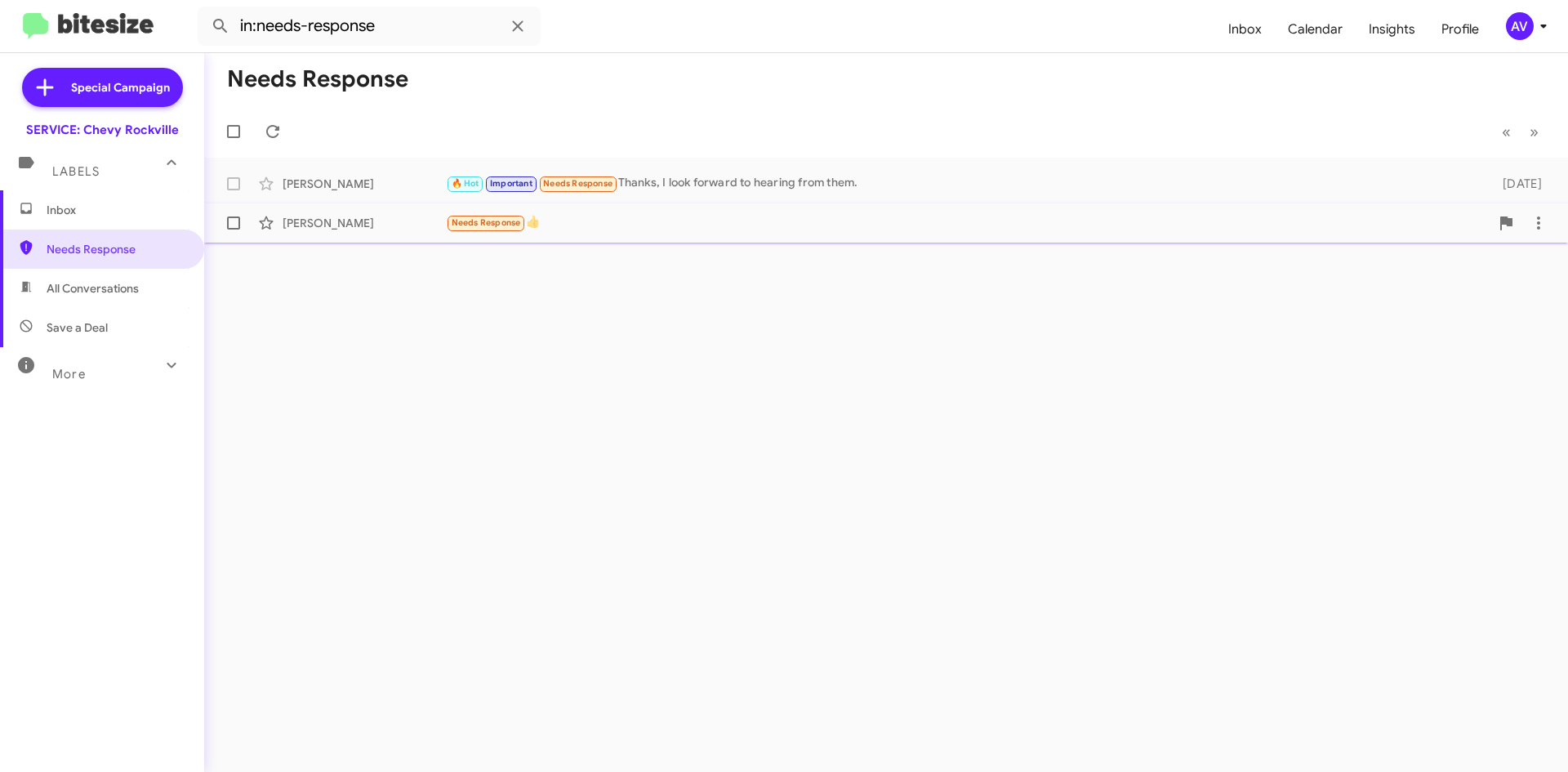
click at [750, 224] on div "Needs Response 👍" at bounding box center [968, 222] width 1044 height 19
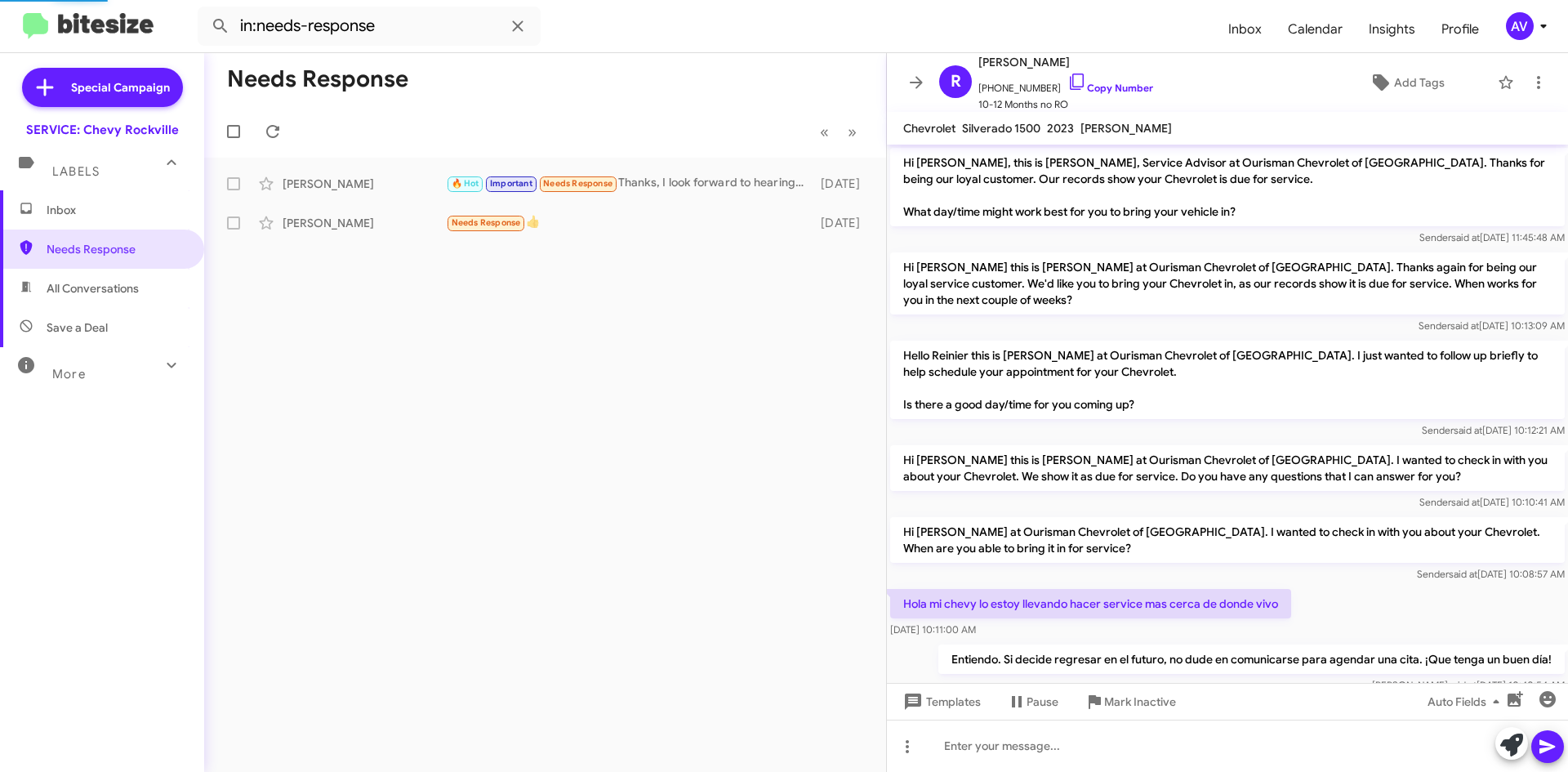
scroll to position [86, 0]
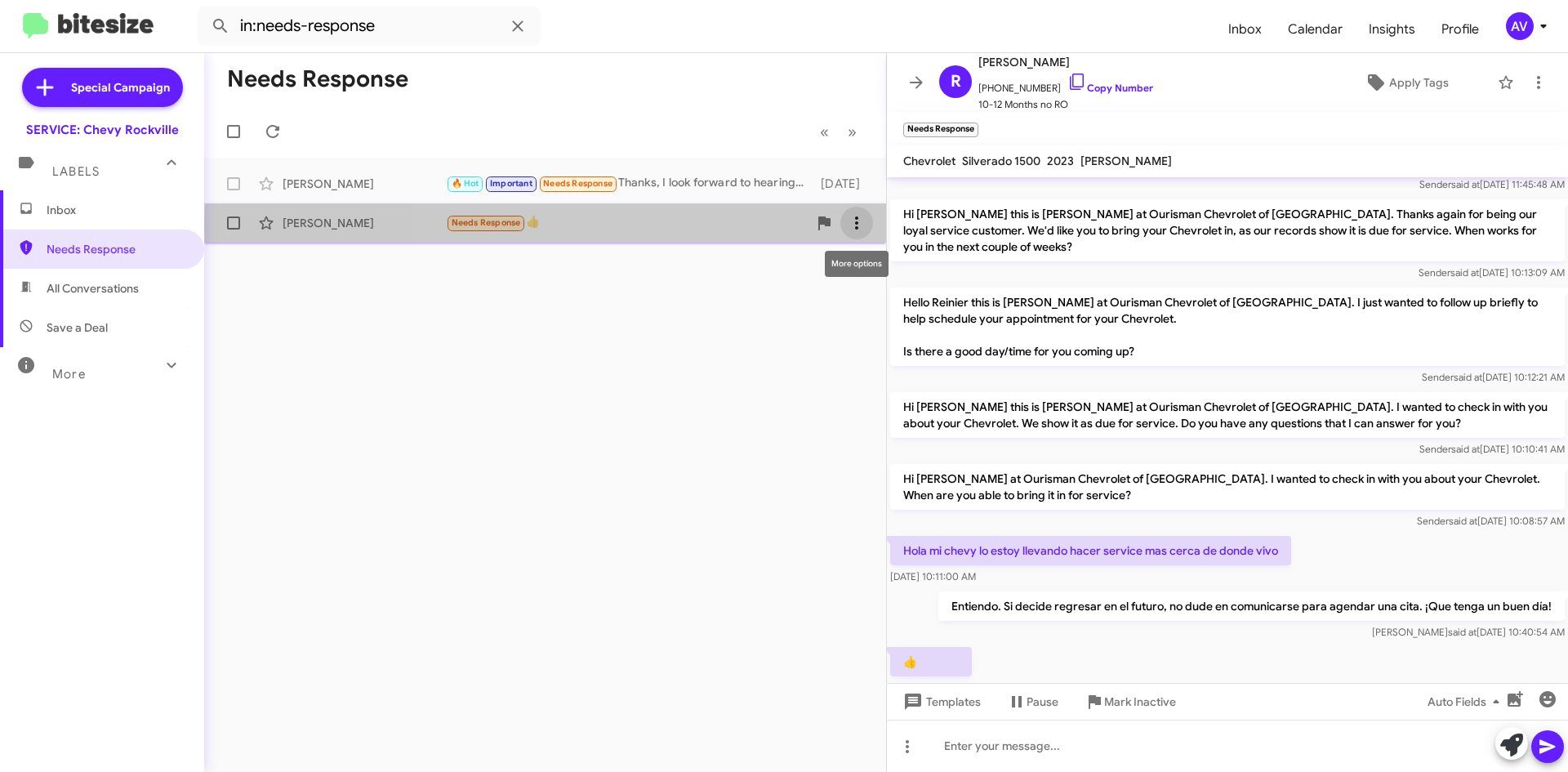
click at [858, 225] on icon at bounding box center [857, 223] width 20 height 20
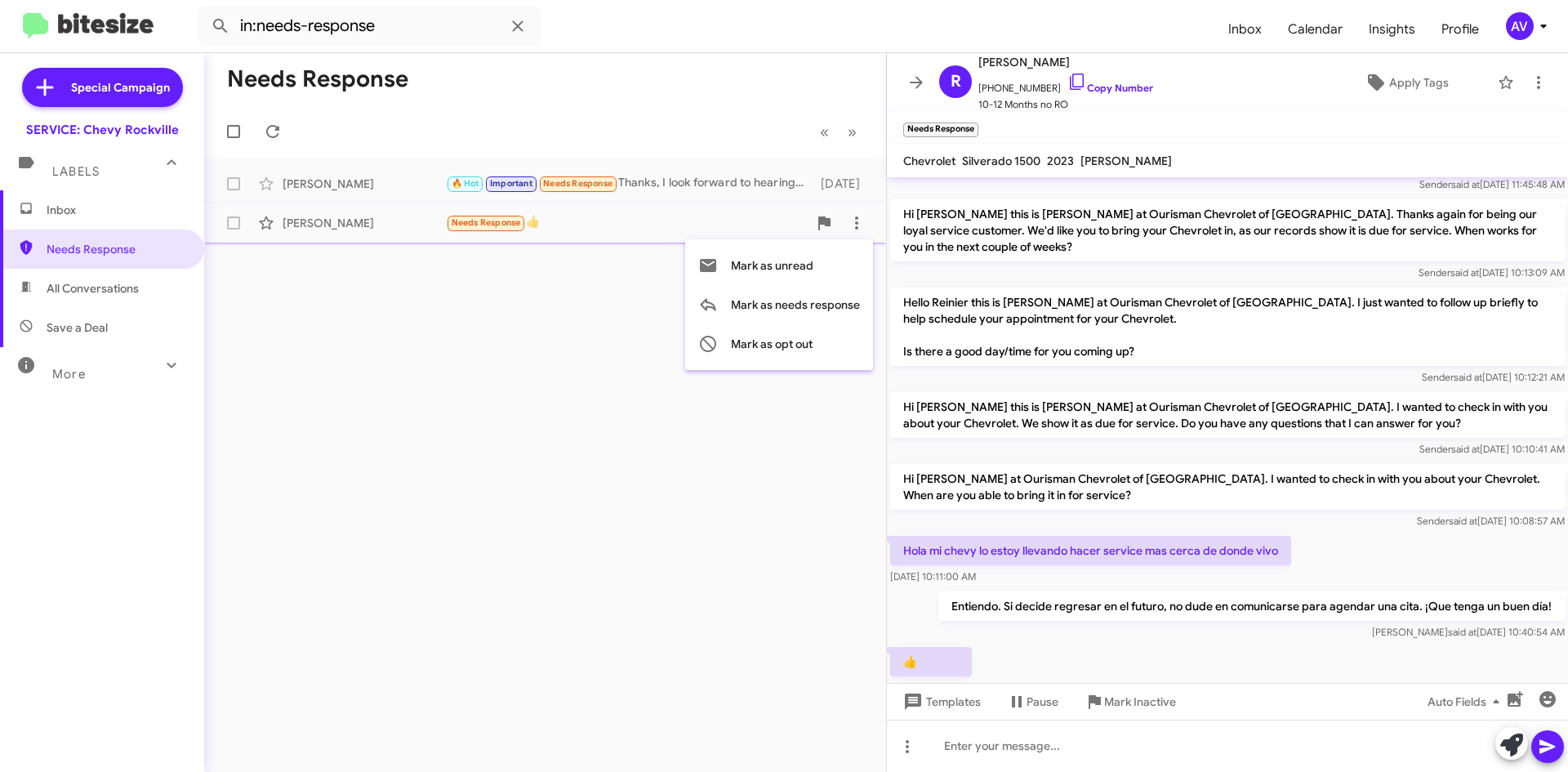
click at [683, 446] on div at bounding box center [784, 386] width 1568 height 772
click at [86, 216] on span "Inbox" at bounding box center [116, 210] width 139 height 16
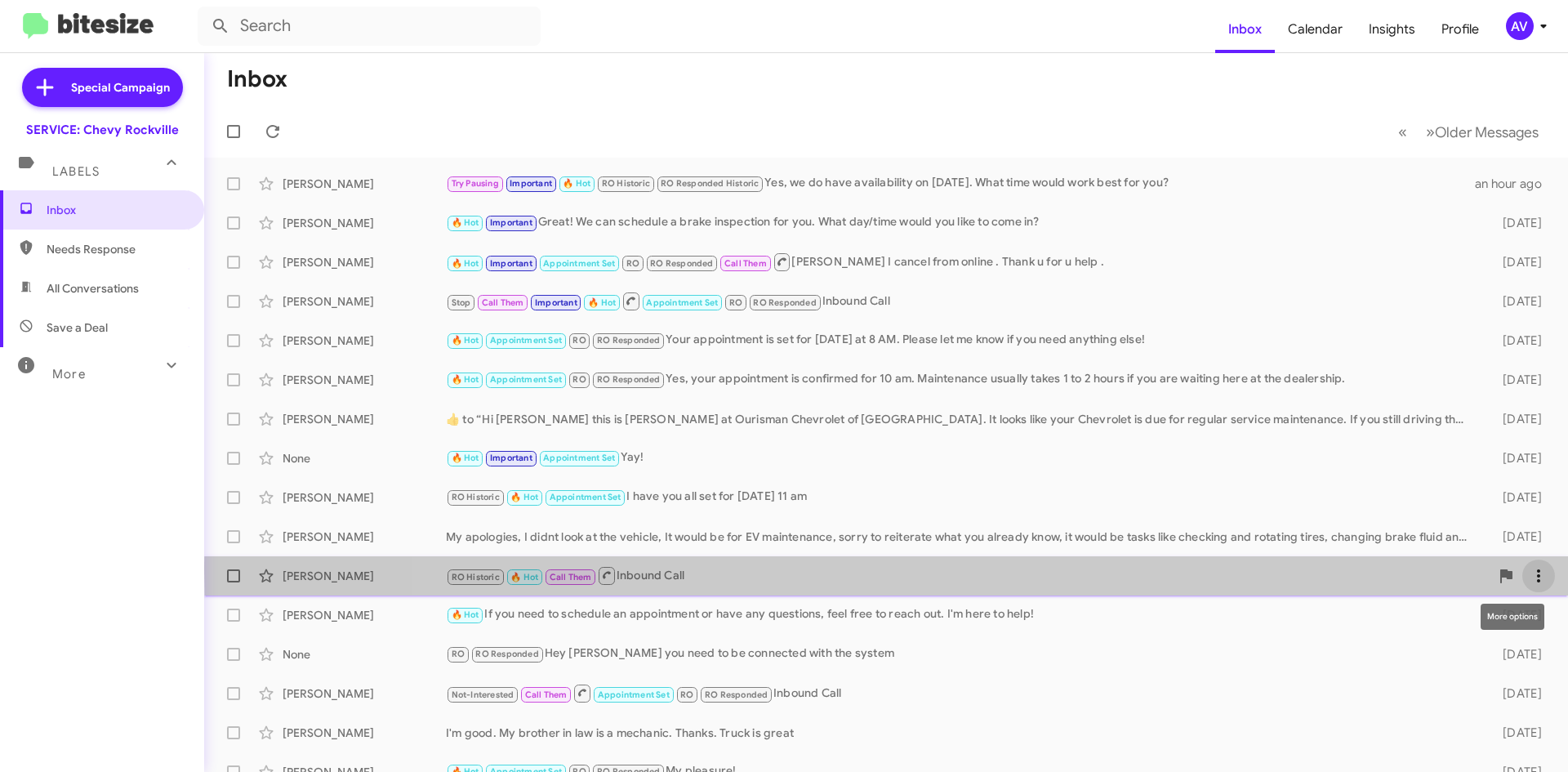
click at [1529, 568] on icon at bounding box center [1539, 576] width 20 height 20
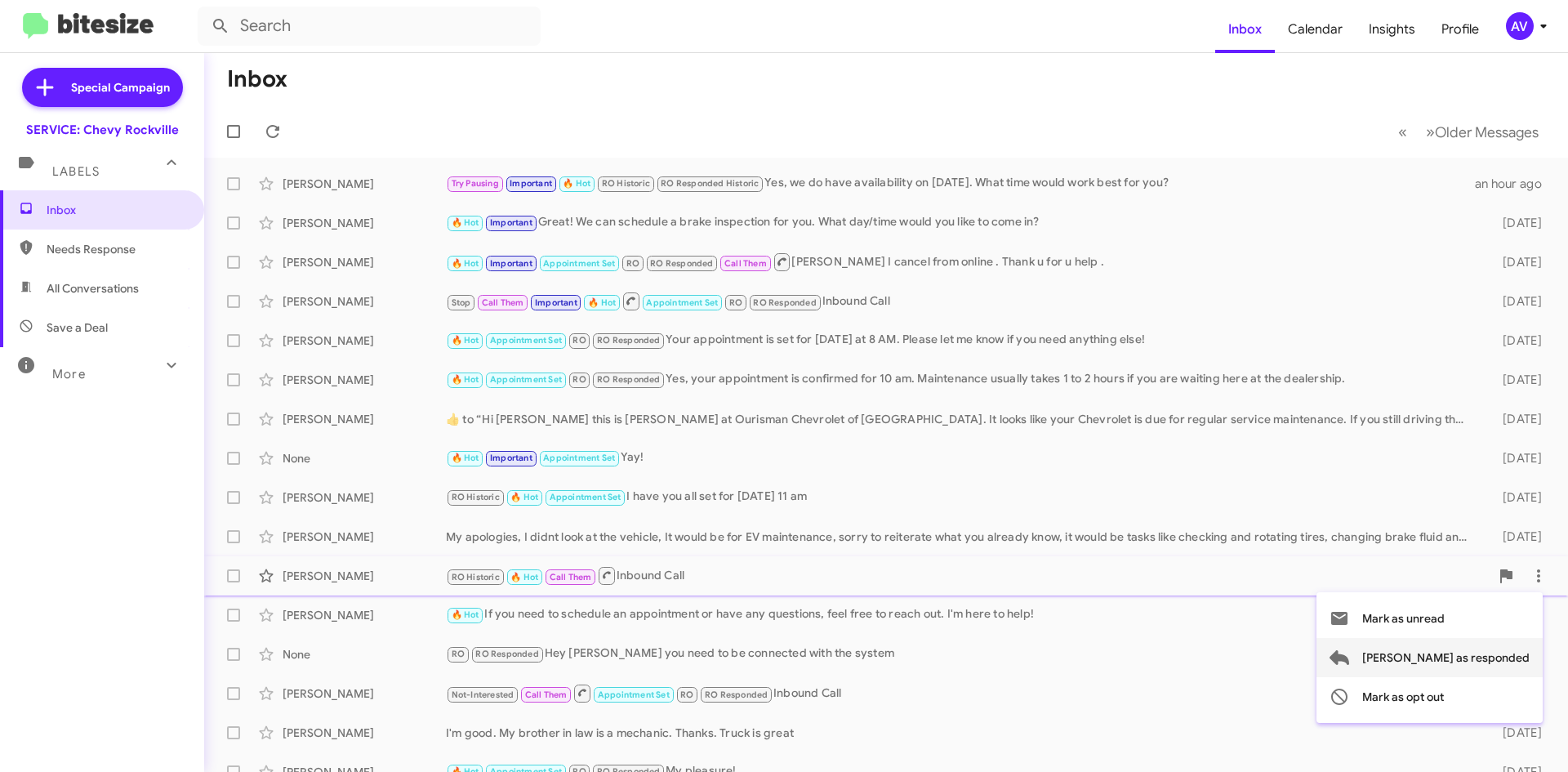
click at [1476, 656] on span "[PERSON_NAME] as responded" at bounding box center [1445, 657] width 167 height 39
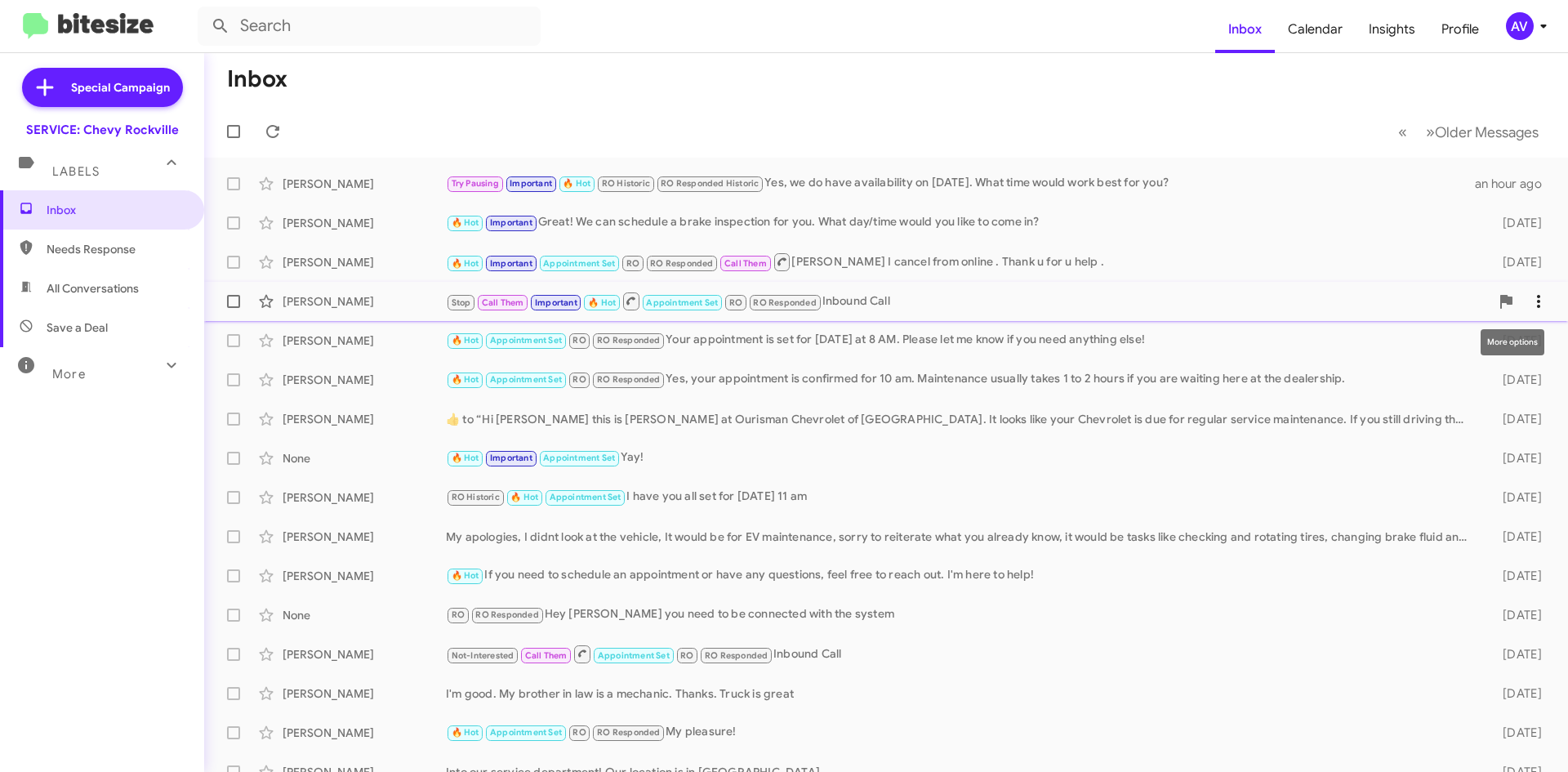
click at [1533, 297] on icon at bounding box center [1539, 302] width 20 height 20
click at [940, 288] on div at bounding box center [784, 386] width 1568 height 772
